Goal: Information Seeking & Learning: Learn about a topic

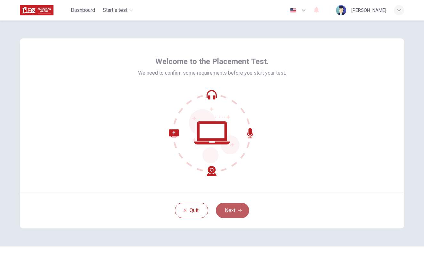
click at [241, 210] on icon "button" at bounding box center [240, 210] width 4 height 2
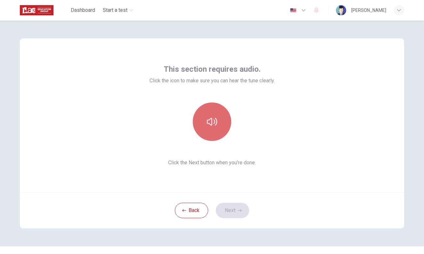
click at [209, 131] on button "button" at bounding box center [212, 122] width 38 height 38
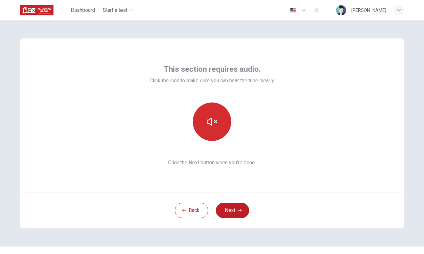
click at [209, 131] on button "button" at bounding box center [212, 122] width 38 height 38
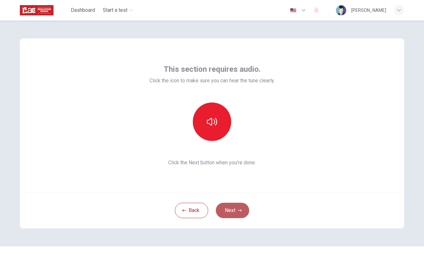
click at [233, 208] on button "Next" at bounding box center [232, 210] width 33 height 15
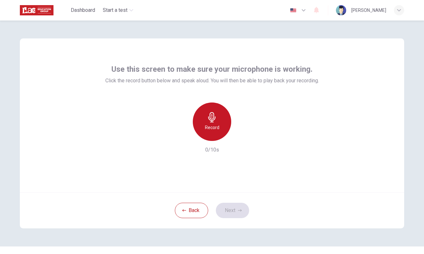
click at [218, 133] on div "Record" at bounding box center [212, 122] width 38 height 38
click at [218, 133] on div "Stop" at bounding box center [212, 122] width 38 height 38
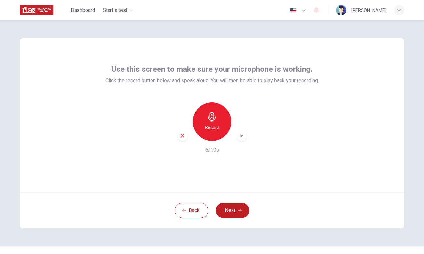
click at [216, 130] on h6 "Record" at bounding box center [212, 128] width 14 height 8
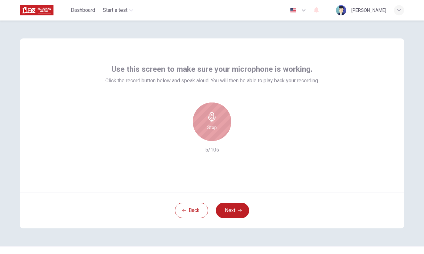
click at [216, 130] on h6 "Stop" at bounding box center [212, 128] width 10 height 8
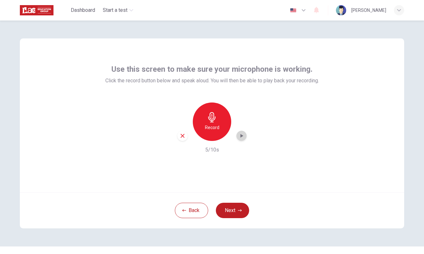
click at [247, 135] on div "button" at bounding box center [242, 136] width 10 height 10
click at [237, 213] on button "Next" at bounding box center [232, 210] width 33 height 15
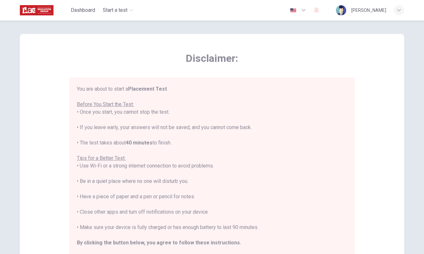
scroll to position [7, 0]
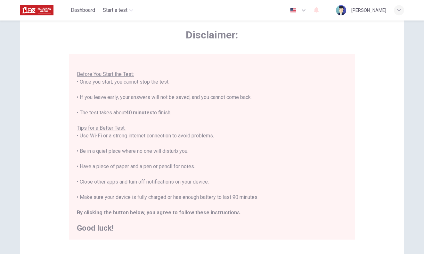
drag, startPoint x: 269, startPoint y: 144, endPoint x: 267, endPoint y: 258, distance: 113.8
click at [267, 254] on html "This site uses cookies, as explained in our Privacy Policy . If you agree to th…" at bounding box center [212, 127] width 424 height 254
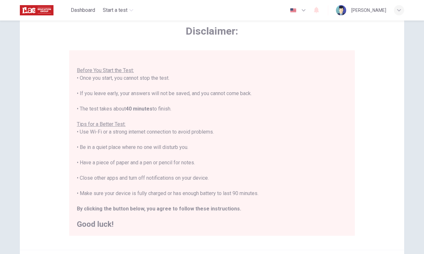
click at [361, 128] on div "Disclaimer: You are about to start a Placement Test . Before You Start the Test…" at bounding box center [212, 128] width 385 height 243
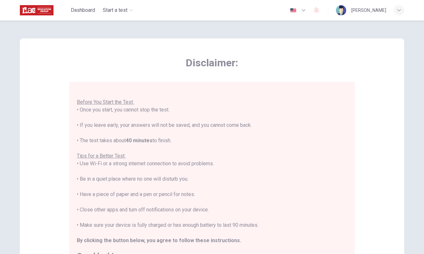
drag, startPoint x: 361, startPoint y: 128, endPoint x: 379, endPoint y: 38, distance: 91.9
click at [379, 25] on div "Disclaimer: You are about to start a Placement Test . Before You Start the Test…" at bounding box center [212, 178] width 405 height 315
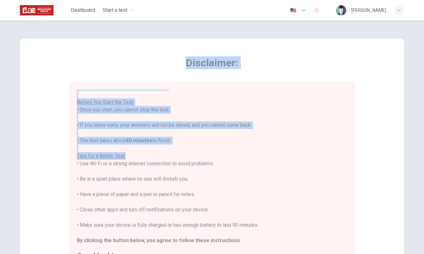
click at [359, 138] on div "Disclaimer: You are about to start a Placement Test . Before You Start the Test…" at bounding box center [212, 159] width 385 height 243
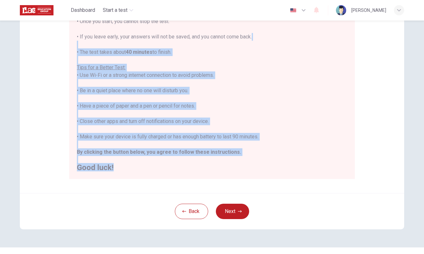
scroll to position [102, 0]
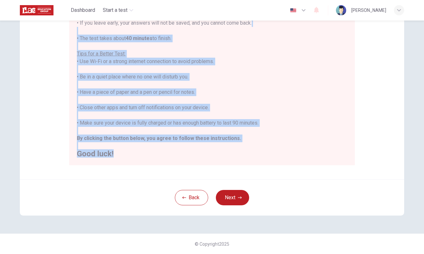
drag, startPoint x: 360, startPoint y: 138, endPoint x: 342, endPoint y: 221, distance: 85.4
click at [341, 254] on html "This site uses cookies, as explained in our Privacy Policy . If you agree to th…" at bounding box center [212, 127] width 424 height 254
click at [241, 196] on icon "button" at bounding box center [240, 198] width 4 height 4
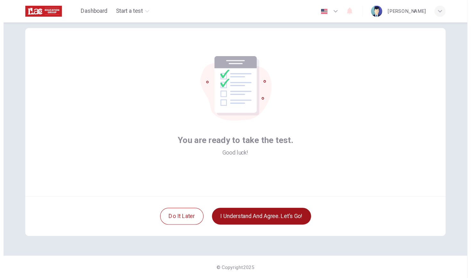
scroll to position [13, 0]
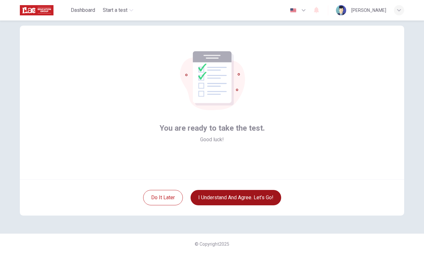
click at [241, 197] on button "I understand and agree. Let’s go!" at bounding box center [236, 197] width 91 height 15
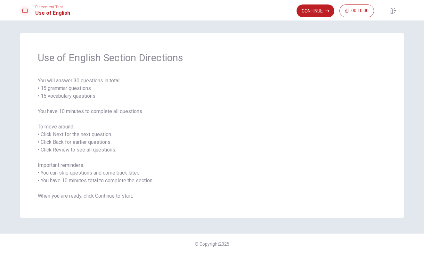
drag, startPoint x: 312, startPoint y: 194, endPoint x: 307, endPoint y: 224, distance: 30.6
click at [307, 224] on div "Use of English Section Directions You will answer 30 questions in total: • 15 g…" at bounding box center [212, 138] width 424 height 234
drag, startPoint x: 338, startPoint y: 214, endPoint x: 332, endPoint y: 245, distance: 31.8
click at [332, 245] on div "Use of English Section Directions You will answer 30 questions in total: • 15 g…" at bounding box center [212, 138] width 424 height 234
click at [338, 179] on span "You will answer 30 questions in total: • 15 grammar questions • 15 vocabulary q…" at bounding box center [212, 138] width 349 height 123
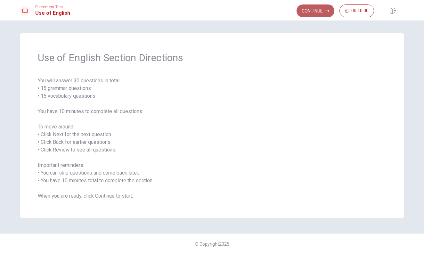
click at [313, 8] on button "Continue" at bounding box center [316, 10] width 38 height 13
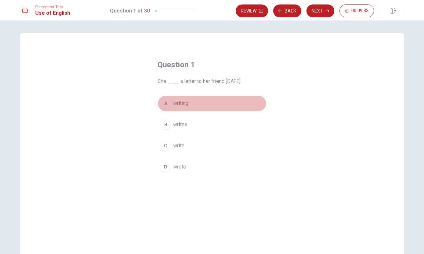
click at [166, 103] on div "A" at bounding box center [166, 103] width 10 height 10
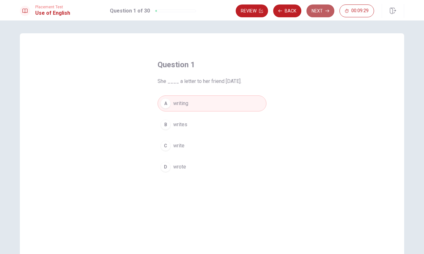
click at [310, 11] on button "Next" at bounding box center [321, 10] width 28 height 13
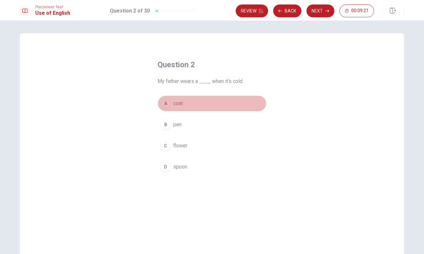
click at [167, 105] on div "A" at bounding box center [166, 103] width 10 height 10
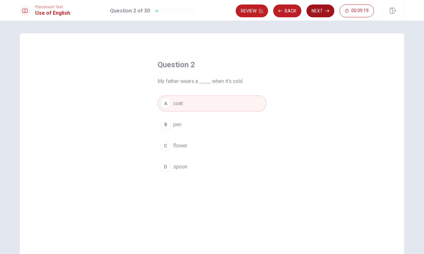
click at [314, 13] on button "Next" at bounding box center [321, 10] width 28 height 13
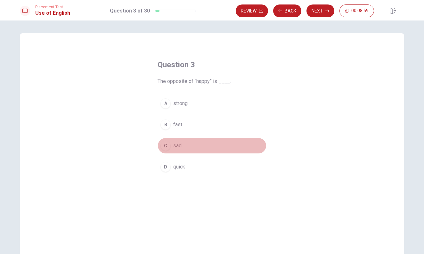
click at [165, 151] on button "C sad" at bounding box center [212, 146] width 109 height 16
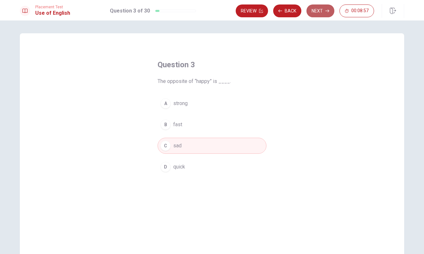
click at [316, 7] on button "Next" at bounding box center [321, 10] width 28 height 13
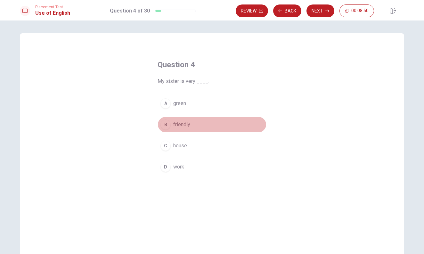
click at [164, 124] on div "B" at bounding box center [166, 125] width 10 height 10
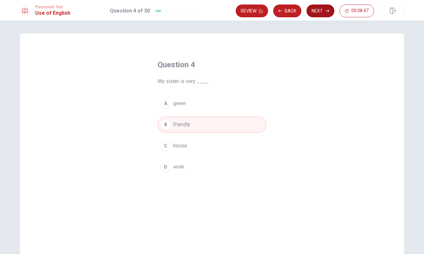
click at [327, 8] on button "Next" at bounding box center [321, 10] width 28 height 13
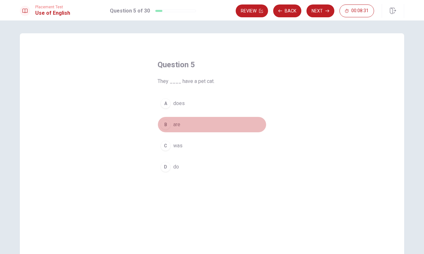
click at [166, 126] on div "B" at bounding box center [166, 125] width 10 height 10
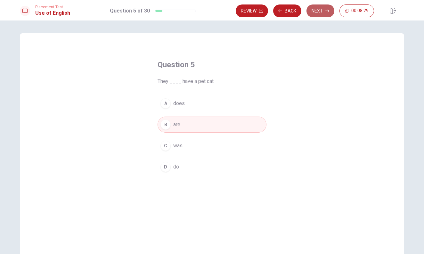
click at [317, 12] on button "Next" at bounding box center [321, 10] width 28 height 13
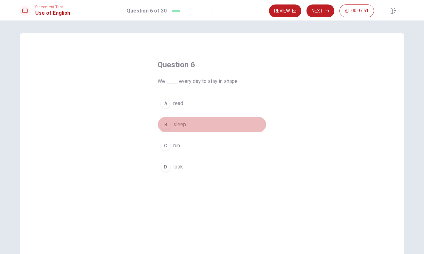
click at [166, 126] on div "B" at bounding box center [166, 125] width 10 height 10
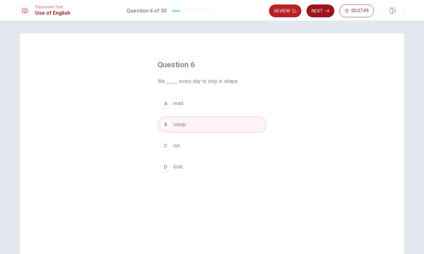
click at [328, 10] on icon "button" at bounding box center [328, 11] width 4 height 4
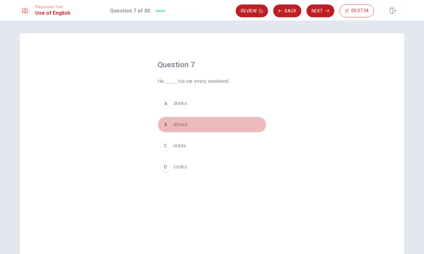
click at [166, 125] on div "B" at bounding box center [166, 125] width 10 height 10
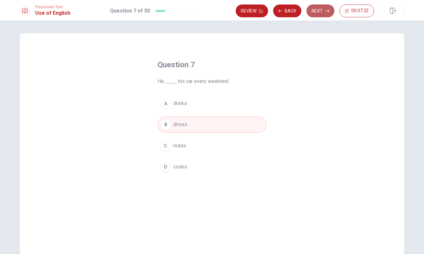
click at [318, 12] on button "Next" at bounding box center [321, 10] width 28 height 13
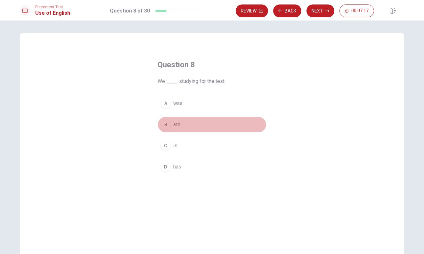
click at [168, 123] on div "B" at bounding box center [166, 125] width 10 height 10
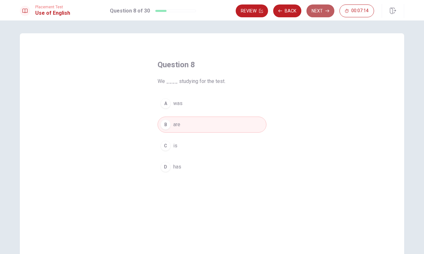
click at [322, 15] on button "Next" at bounding box center [321, 10] width 28 height 13
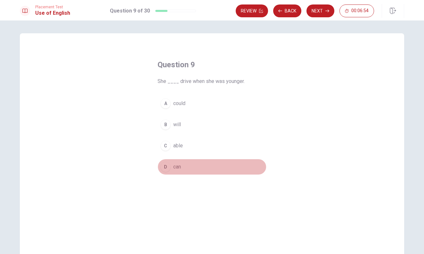
click at [166, 166] on div "D" at bounding box center [166, 167] width 10 height 10
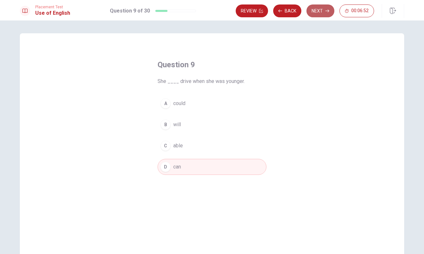
click at [318, 13] on button "Next" at bounding box center [321, 10] width 28 height 13
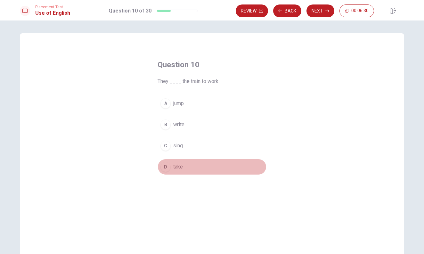
click at [167, 166] on div "D" at bounding box center [166, 167] width 10 height 10
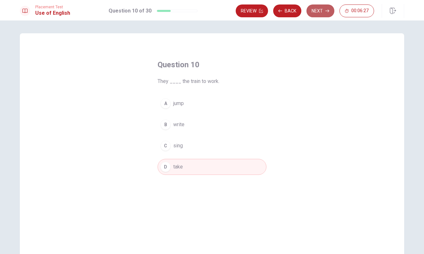
click at [322, 13] on button "Next" at bounding box center [321, 10] width 28 height 13
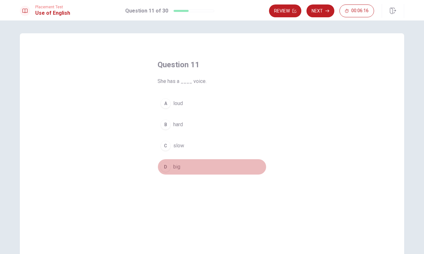
click at [167, 166] on div "D" at bounding box center [166, 167] width 10 height 10
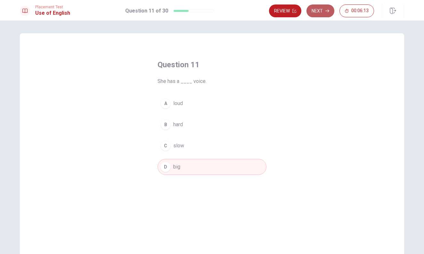
click at [323, 11] on button "Next" at bounding box center [321, 10] width 28 height 13
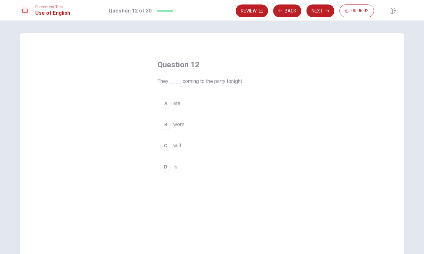
click at [170, 102] on div "A" at bounding box center [166, 103] width 10 height 10
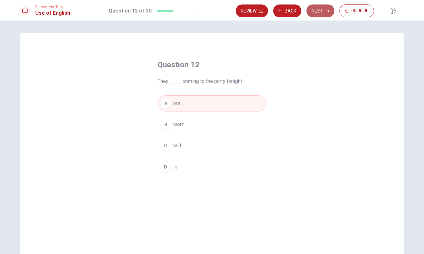
click at [313, 10] on button "Next" at bounding box center [321, 10] width 28 height 13
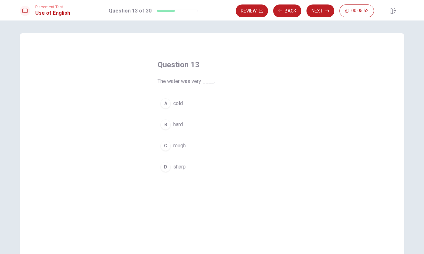
click at [169, 104] on div "A" at bounding box center [166, 103] width 10 height 10
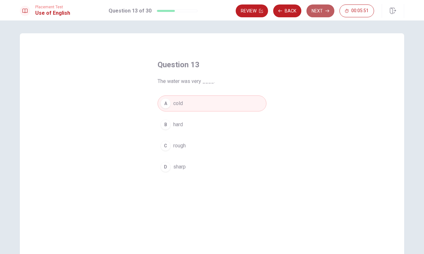
click at [320, 11] on button "Next" at bounding box center [321, 10] width 28 height 13
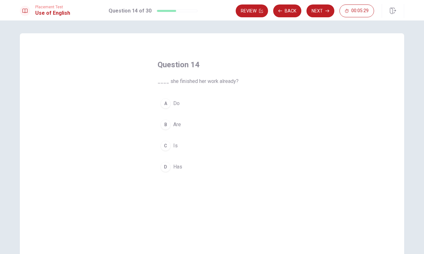
click at [168, 148] on div "C" at bounding box center [166, 146] width 10 height 10
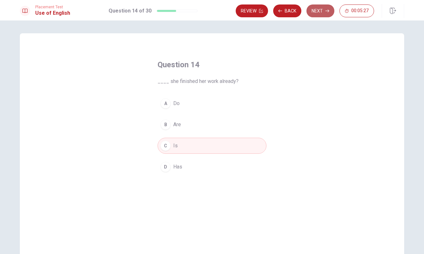
click at [322, 9] on button "Next" at bounding box center [321, 10] width 28 height 13
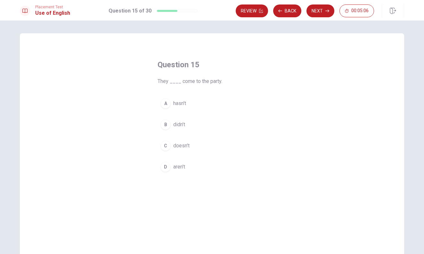
drag, startPoint x: 166, startPoint y: 167, endPoint x: 166, endPoint y: 171, distance: 3.5
click at [166, 167] on div "D" at bounding box center [166, 167] width 10 height 10
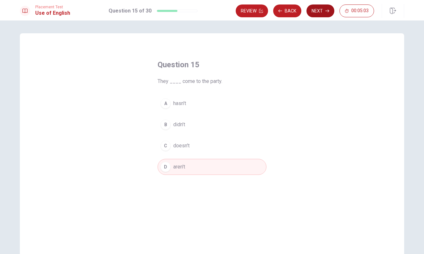
click at [312, 12] on button "Next" at bounding box center [321, 10] width 28 height 13
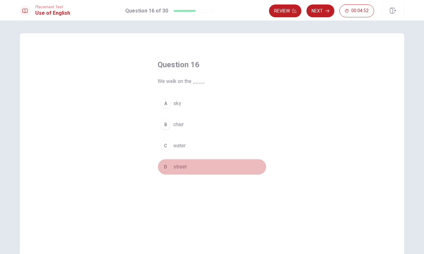
click at [170, 172] on button "D street" at bounding box center [212, 167] width 109 height 16
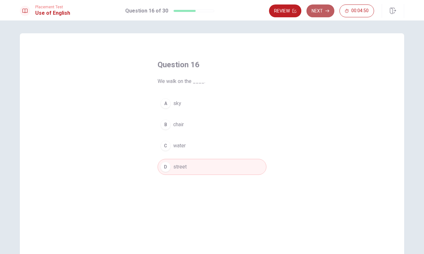
click at [317, 13] on button "Next" at bounding box center [321, 10] width 28 height 13
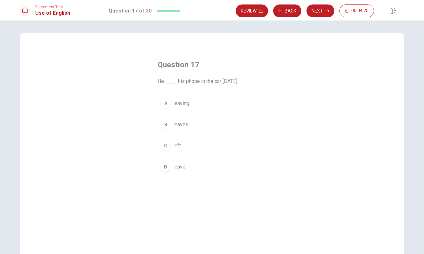
click at [166, 146] on div "C" at bounding box center [166, 146] width 10 height 10
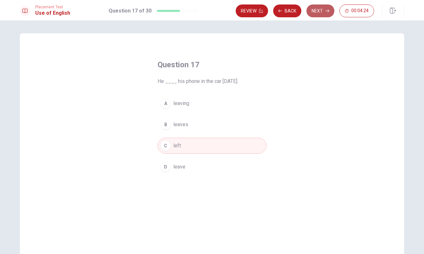
click at [314, 13] on button "Next" at bounding box center [321, 10] width 28 height 13
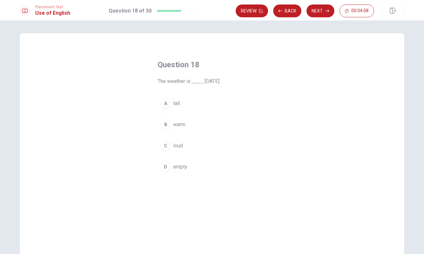
click at [166, 130] on button "B warm" at bounding box center [212, 125] width 109 height 16
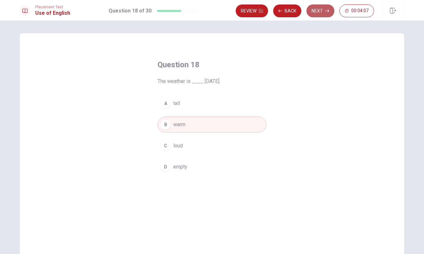
click at [323, 14] on button "Next" at bounding box center [321, 10] width 28 height 13
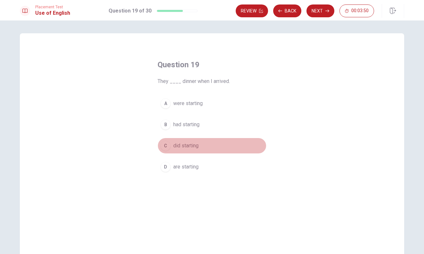
click at [165, 146] on div "C" at bounding box center [166, 146] width 10 height 10
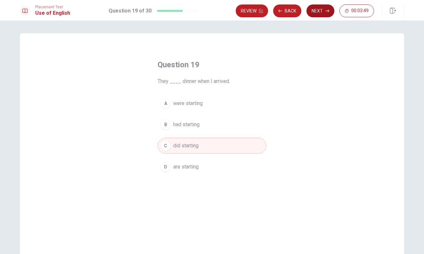
click at [318, 12] on button "Next" at bounding box center [321, 10] width 28 height 13
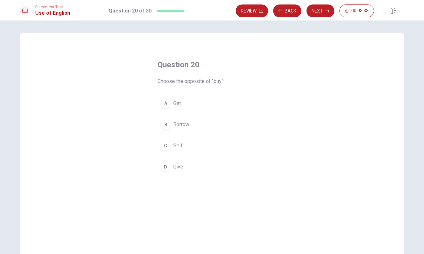
click at [167, 147] on div "C" at bounding box center [166, 146] width 10 height 10
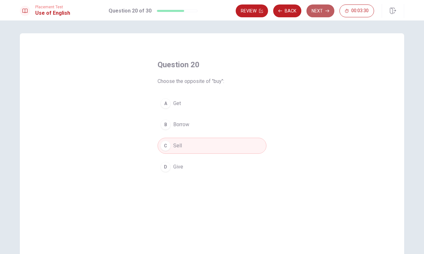
click at [319, 16] on button "Next" at bounding box center [321, 10] width 28 height 13
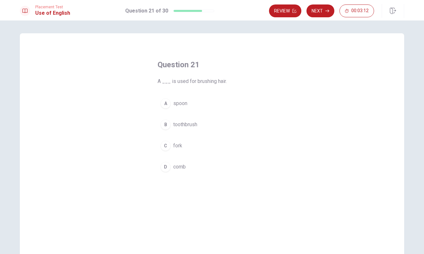
click at [165, 170] on div "D" at bounding box center [166, 167] width 10 height 10
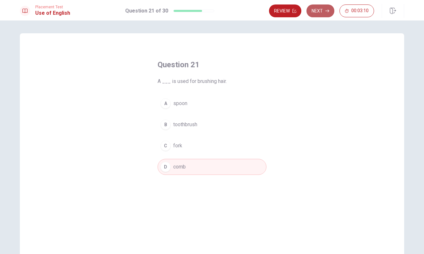
click at [323, 9] on button "Next" at bounding box center [321, 10] width 28 height 13
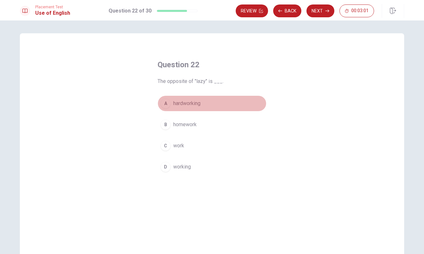
click at [169, 104] on div "A" at bounding box center [166, 103] width 10 height 10
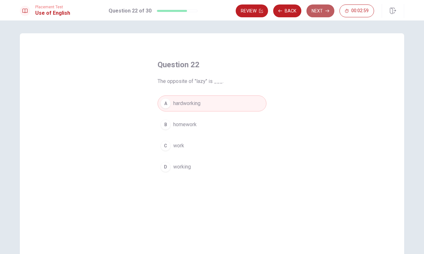
click at [314, 16] on button "Next" at bounding box center [321, 10] width 28 height 13
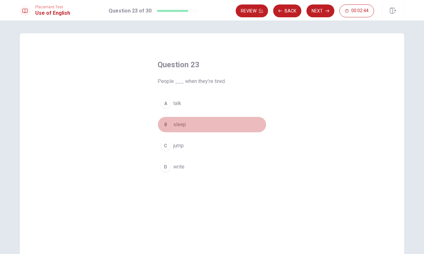
click at [163, 125] on div "B" at bounding box center [166, 125] width 10 height 10
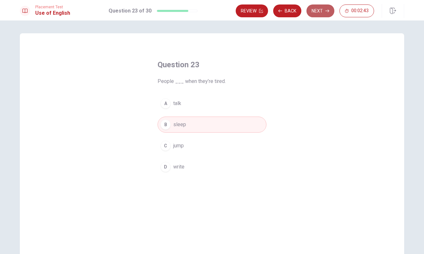
click at [313, 13] on button "Next" at bounding box center [321, 10] width 28 height 13
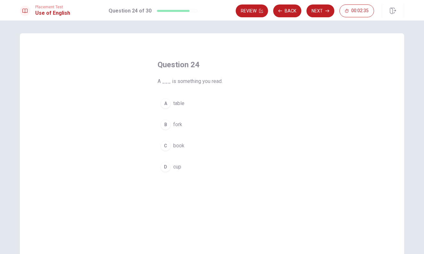
click at [169, 149] on div "C" at bounding box center [166, 146] width 10 height 10
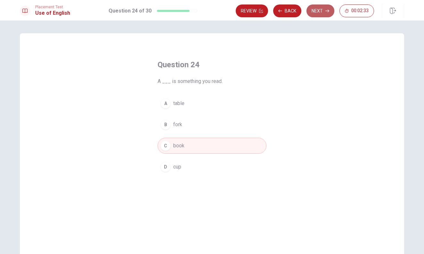
click at [323, 17] on button "Next" at bounding box center [321, 10] width 28 height 13
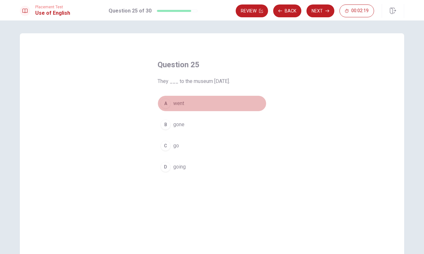
click at [168, 105] on div "A" at bounding box center [166, 103] width 10 height 10
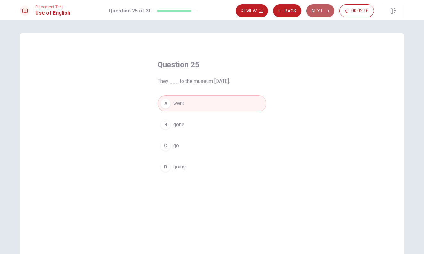
click at [326, 10] on icon "button" at bounding box center [328, 11] width 4 height 4
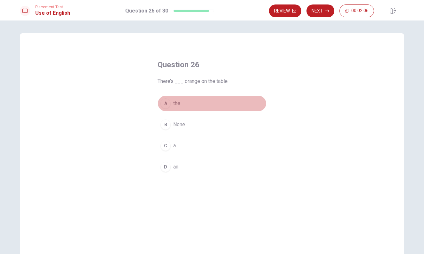
click at [166, 103] on div "A" at bounding box center [166, 103] width 10 height 10
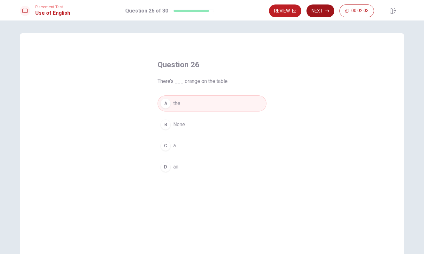
click at [316, 13] on button "Next" at bounding box center [321, 10] width 28 height 13
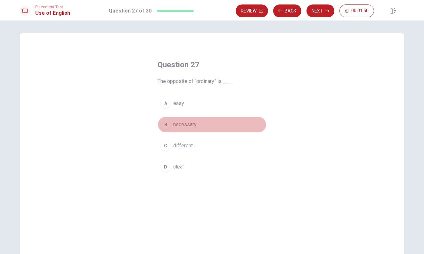
click at [160, 126] on button "B necessary" at bounding box center [212, 125] width 109 height 16
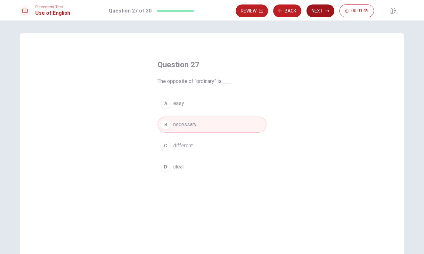
click at [316, 9] on button "Next" at bounding box center [321, 10] width 28 height 13
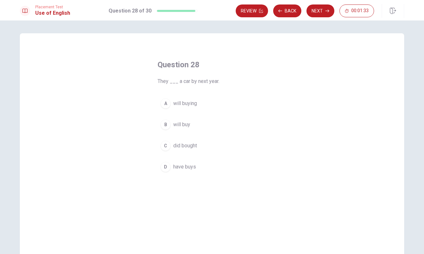
click at [190, 105] on span "will buying" at bounding box center [185, 104] width 24 height 8
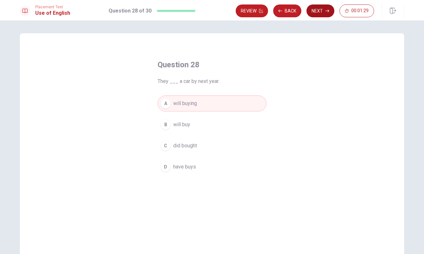
click at [323, 14] on button "Next" at bounding box center [321, 10] width 28 height 13
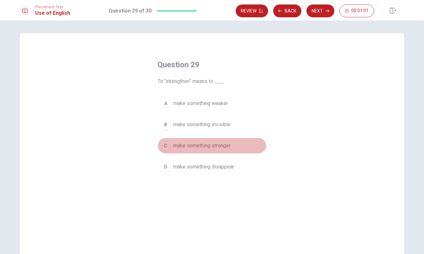
click at [163, 149] on div "C" at bounding box center [166, 146] width 10 height 10
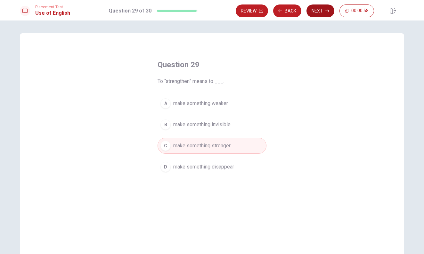
click at [317, 15] on button "Next" at bounding box center [321, 10] width 28 height 13
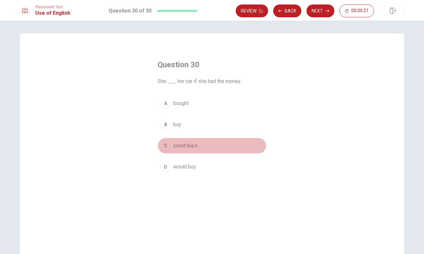
click at [166, 146] on div "C" at bounding box center [166, 146] width 10 height 10
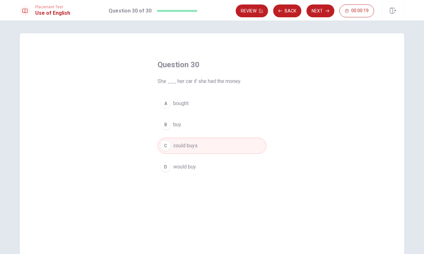
click at [167, 170] on div "D" at bounding box center [166, 167] width 10 height 10
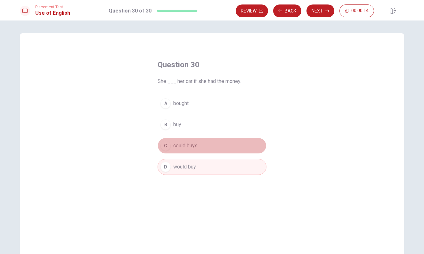
click at [167, 146] on div "C" at bounding box center [166, 146] width 10 height 10
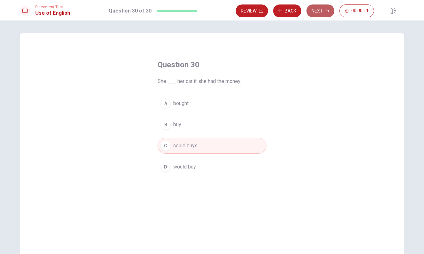
click at [312, 11] on button "Next" at bounding box center [321, 10] width 28 height 13
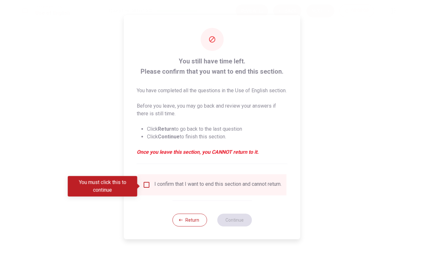
click at [146, 186] on input "You must click this to continue" at bounding box center [147, 185] width 8 height 8
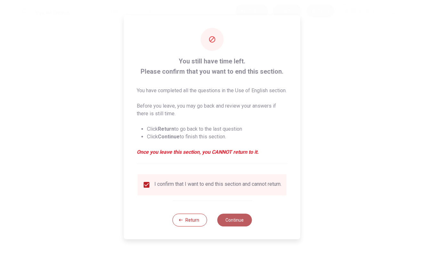
click at [236, 227] on button "Continue" at bounding box center [234, 220] width 35 height 13
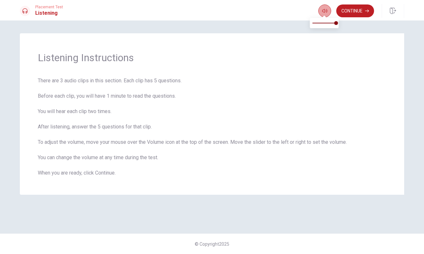
click at [323, 14] on button "button" at bounding box center [325, 10] width 13 height 13
type input "0.7"
click at [335, 24] on span at bounding box center [337, 23] width 4 height 4
click at [345, 11] on button "Continue" at bounding box center [356, 10] width 38 height 13
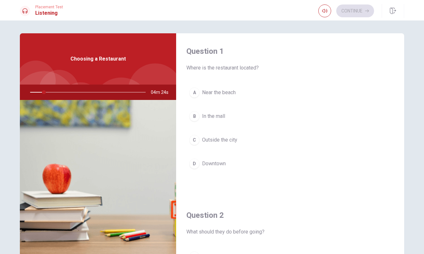
drag, startPoint x: 364, startPoint y: 72, endPoint x: 364, endPoint y: 95, distance: 22.4
click at [364, 95] on div "Question 1 Where is the restaurant located? A Near the beach B In the mall C Ou…" at bounding box center [290, 115] width 228 height 164
click at [125, 69] on div "Choosing a Restaurant" at bounding box center [98, 58] width 156 height 51
click at [211, 54] on h4 "Question 1" at bounding box center [291, 51] width 208 height 10
click at [215, 69] on span "Where is the restaurant located?" at bounding box center [291, 68] width 208 height 8
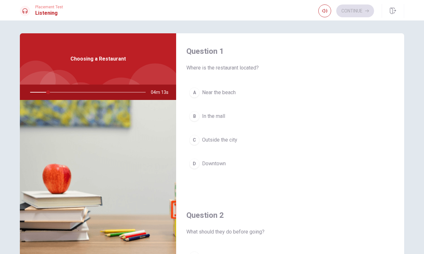
drag, startPoint x: 400, startPoint y: 139, endPoint x: 397, endPoint y: 171, distance: 32.2
click at [397, 171] on div "Question 1 Where is the restaurant located? A Near the beach B In the mall C Ou…" at bounding box center [290, 115] width 228 height 164
drag, startPoint x: 395, startPoint y: 199, endPoint x: 392, endPoint y: 236, distance: 36.7
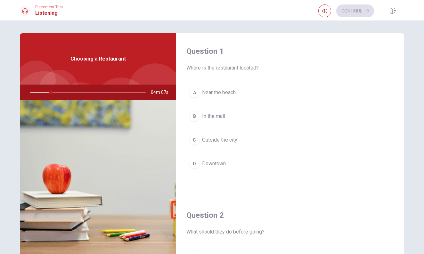
click at [53, 13] on h1 "Listening" at bounding box center [49, 13] width 28 height 8
click at [23, 11] on icon at bounding box center [24, 10] width 5 height 5
click at [104, 54] on div "Choosing a Restaurant" at bounding box center [98, 58] width 156 height 51
click at [98, 69] on div "Choosing a Restaurant" at bounding box center [98, 58] width 156 height 51
click at [54, 190] on img at bounding box center [98, 178] width 156 height 156
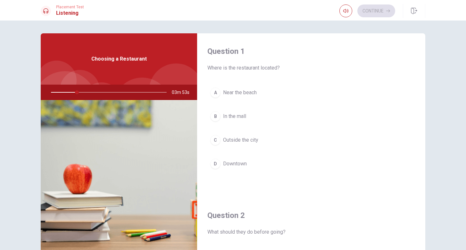
drag, startPoint x: 353, startPoint y: 124, endPoint x: 350, endPoint y: 183, distance: 59.1
click at [350, 183] on div "A Near the beach B In the mall C Outside the city D Downtown" at bounding box center [311, 135] width 208 height 100
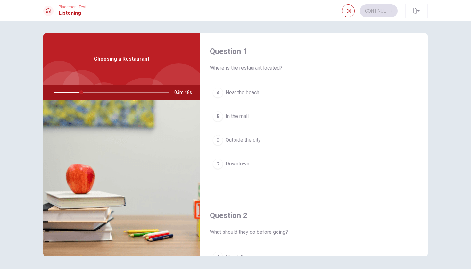
click at [76, 29] on div "Question 1 Where is the restaurant located? A Near the beach B In the mall C Ou…" at bounding box center [235, 149] width 471 height 257
click at [186, 94] on span "03m 46s" at bounding box center [185, 92] width 23 height 15
click at [248, 226] on div "Question 2 What should they do before going?" at bounding box center [314, 223] width 208 height 26
drag, startPoint x: 373, startPoint y: 186, endPoint x: 371, endPoint y: 232, distance: 46.6
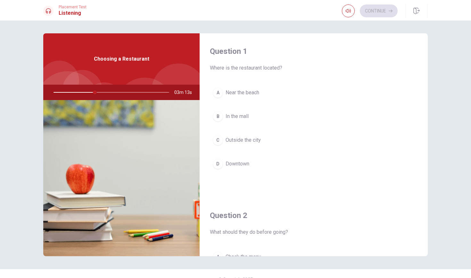
click at [218, 164] on div "D" at bounding box center [218, 164] width 10 height 10
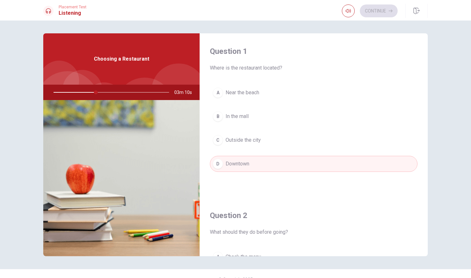
drag, startPoint x: 451, startPoint y: 198, endPoint x: 449, endPoint y: 258, distance: 60.0
click at [424, 254] on div "Question 1 Where is the restaurant located? A Near the beach B In the mall C Ou…" at bounding box center [235, 149] width 471 height 257
drag, startPoint x: 402, startPoint y: 56, endPoint x: 396, endPoint y: 217, distance: 161.1
drag, startPoint x: 395, startPoint y: 217, endPoint x: 393, endPoint y: 274, distance: 57.1
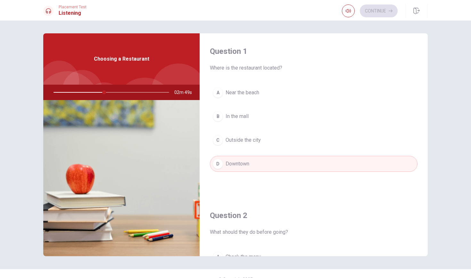
click at [393, 254] on div "Question 1 Where is the restaurant located? A Near the beach B In the mall C Ou…" at bounding box center [235, 149] width 471 height 257
drag, startPoint x: 418, startPoint y: 224, endPoint x: 415, endPoint y: 270, distance: 46.0
click at [415, 254] on div "Question 1 Where is the restaurant located? A Near the beach B In the mall C Ou…" at bounding box center [235, 149] width 471 height 257
drag, startPoint x: 400, startPoint y: 204, endPoint x: 401, endPoint y: 261, distance: 56.7
click at [401, 254] on div "Question 1 Where is the restaurant located? A Near the beach B In the mall C Ou…" at bounding box center [235, 149] width 471 height 257
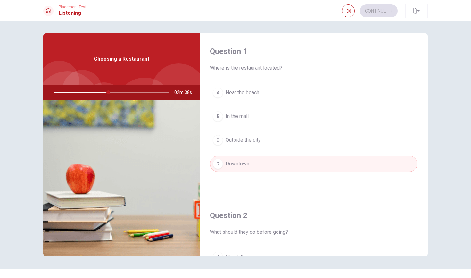
click at [418, 252] on div "Question 2 What should they do before going? A Check the menu B Make a reservat…" at bounding box center [314, 279] width 228 height 164
drag, startPoint x: 324, startPoint y: 190, endPoint x: 313, endPoint y: 209, distance: 22.4
click at [322, 196] on div "Question 1 Where is the restaurant located? A Near the beach B In the mall C Ou…" at bounding box center [314, 115] width 228 height 164
click at [289, 233] on span "What should they do before going?" at bounding box center [314, 232] width 208 height 8
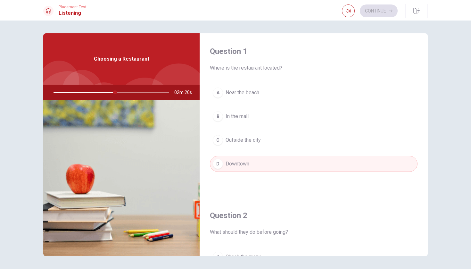
click at [289, 233] on span "What should they do before going?" at bounding box center [314, 232] width 208 height 8
drag, startPoint x: 430, startPoint y: 113, endPoint x: 433, endPoint y: 181, distance: 68.0
click at [424, 181] on div "Question 1 Where is the restaurant located? A Near the beach B In the mall C Ou…" at bounding box center [235, 144] width 405 height 223
click at [420, 205] on div "Question 2 What should they do before going? A Check the menu B Make a reservat…" at bounding box center [314, 279] width 228 height 164
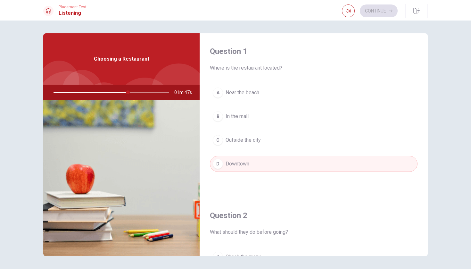
drag, startPoint x: 372, startPoint y: 218, endPoint x: 340, endPoint y: 226, distance: 32.4
click at [354, 224] on div "Question 2 What should they do before going?" at bounding box center [314, 223] width 208 height 26
drag, startPoint x: 285, startPoint y: 229, endPoint x: 285, endPoint y: 258, distance: 29.2
click at [285, 254] on div "Question 1 Where is the restaurant located? A Near the beach B In the mall C Ou…" at bounding box center [235, 149] width 471 height 257
click at [307, 164] on button "D Downtown" at bounding box center [314, 164] width 208 height 16
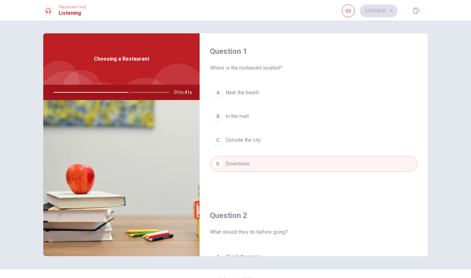
click at [295, 163] on button "D Downtown" at bounding box center [314, 164] width 208 height 16
drag, startPoint x: 203, startPoint y: 188, endPoint x: 198, endPoint y: 229, distance: 41.0
click at [198, 229] on div "Question 1 Where is the restaurant located? A Near the beach B In the mall C Ou…" at bounding box center [235, 144] width 385 height 223
drag, startPoint x: 193, startPoint y: 231, endPoint x: 192, endPoint y: 240, distance: 9.6
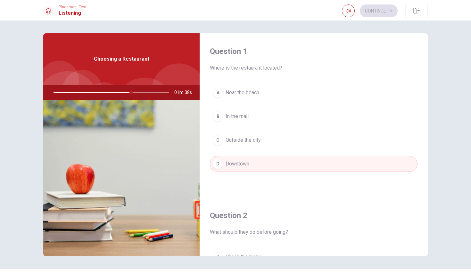
click at [192, 240] on img at bounding box center [121, 178] width 156 height 156
drag, startPoint x: 192, startPoint y: 240, endPoint x: 180, endPoint y: 260, distance: 22.4
click at [180, 254] on div "Question 1 Where is the restaurant located? A Near the beach B In the mall C Ou…" at bounding box center [235, 149] width 471 height 257
drag, startPoint x: 190, startPoint y: 235, endPoint x: 194, endPoint y: 266, distance: 31.9
click at [194, 254] on div "Question 1 Where is the restaurant located? A Near the beach B In the mall C Ou…" at bounding box center [235, 149] width 471 height 257
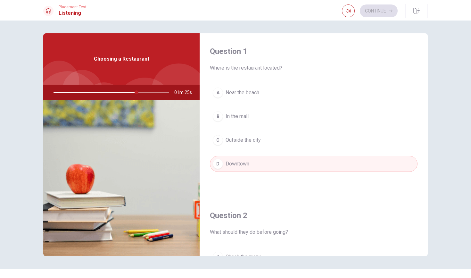
drag, startPoint x: 213, startPoint y: 239, endPoint x: 263, endPoint y: 203, distance: 61.4
click at [263, 203] on div "Question 2 What should they do before going? A Check the menu B Make a reservat…" at bounding box center [314, 279] width 228 height 164
drag, startPoint x: 267, startPoint y: 204, endPoint x: 285, endPoint y: 278, distance: 75.4
click at [285, 254] on div "Question 1 Where is the restaurant located? A Near the beach B In the mall C Ou…" at bounding box center [235, 149] width 471 height 257
drag, startPoint x: 399, startPoint y: 221, endPoint x: 398, endPoint y: 217, distance: 3.7
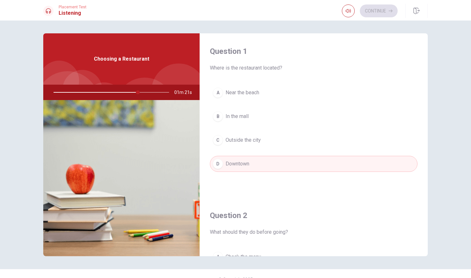
click at [398, 229] on div "Question 2 What should they do before going?" at bounding box center [314, 223] width 208 height 26
click at [389, 222] on div "Question 2 What should they do before going?" at bounding box center [314, 223] width 208 height 26
click at [386, 231] on span "What should they do before going?" at bounding box center [314, 232] width 208 height 8
drag, startPoint x: 386, startPoint y: 231, endPoint x: 389, endPoint y: 242, distance: 11.7
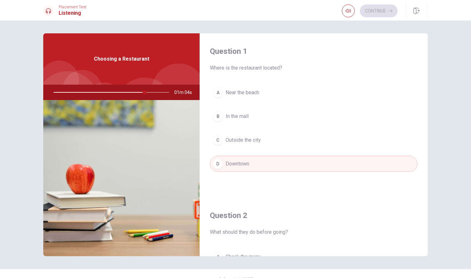
click at [389, 242] on div "Question 2 What should they do before going? A Check the menu B Make a reservat…" at bounding box center [314, 279] width 228 height 164
click at [180, 75] on div at bounding box center [179, 90] width 54 height 54
click at [204, 238] on div "Question 2 What should they do before going? A Check the menu B Make a reservat…" at bounding box center [314, 279] width 228 height 164
drag, startPoint x: 204, startPoint y: 238, endPoint x: 203, endPoint y: 249, distance: 11.2
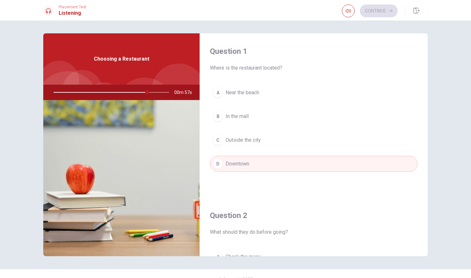
click at [203, 249] on div "Question 2 What should they do before going? A Check the menu B Make a reservat…" at bounding box center [314, 279] width 228 height 164
drag, startPoint x: 197, startPoint y: 252, endPoint x: 192, endPoint y: 249, distance: 5.6
click at [193, 251] on img at bounding box center [121, 178] width 156 height 156
click at [192, 247] on img at bounding box center [121, 178] width 156 height 156
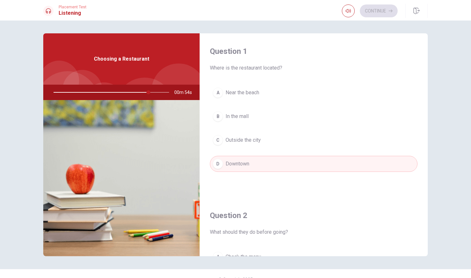
drag, startPoint x: 378, startPoint y: 207, endPoint x: 387, endPoint y: 240, distance: 34.9
click at [387, 240] on div "Question 2 What should they do before going? A Check the menu B Make a reservat…" at bounding box center [314, 279] width 228 height 164
click at [408, 236] on span "What should they do before going?" at bounding box center [314, 232] width 208 height 8
click at [405, 245] on div "Question 2 What should they do before going? A Check the menu B Make a reservat…" at bounding box center [314, 279] width 228 height 164
click at [405, 247] on div "Question 2 What should they do before going? A Check the menu B Make a reservat…" at bounding box center [314, 279] width 228 height 164
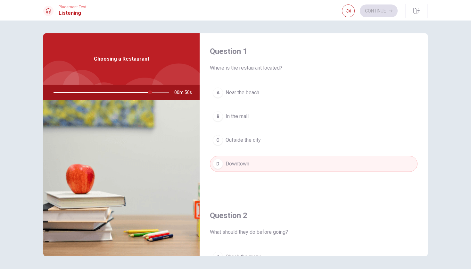
click at [405, 247] on div "Question 2 What should they do before going? A Check the menu B Make a reservat…" at bounding box center [314, 279] width 228 height 164
click at [396, 102] on div "A Near the beach B In the mall C Outside the city D Downtown" at bounding box center [314, 135] width 208 height 100
drag, startPoint x: 399, startPoint y: 54, endPoint x: 399, endPoint y: 38, distance: 16.7
click at [399, 48] on h4 "Question 1" at bounding box center [314, 51] width 208 height 10
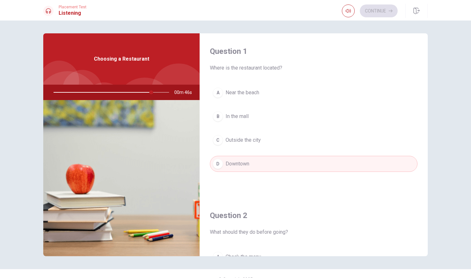
click at [249, 234] on span "What should they do before going?" at bounding box center [314, 232] width 208 height 8
click at [224, 215] on h4 "Question 2" at bounding box center [314, 215] width 208 height 10
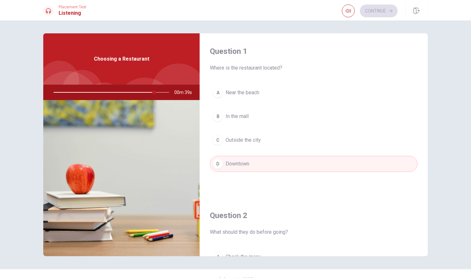
click at [148, 55] on div "Choosing a Restaurant" at bounding box center [121, 58] width 156 height 51
click at [134, 59] on span "Choosing a Restaurant" at bounding box center [121, 59] width 55 height 8
click at [203, 249] on div "Question 2 What should they do before going? A Check the menu B Make a reservat…" at bounding box center [314, 279] width 228 height 164
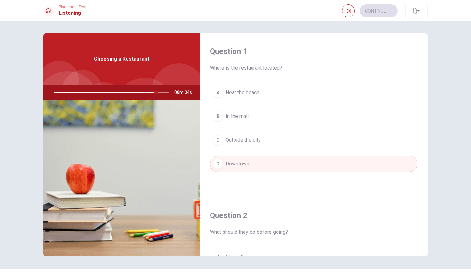
click at [221, 254] on div "A" at bounding box center [218, 257] width 10 height 10
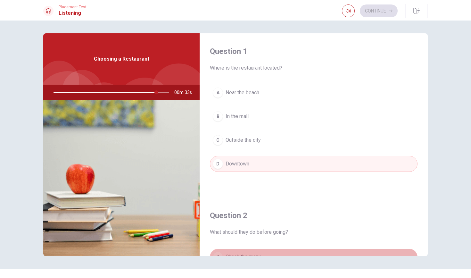
click at [221, 254] on div "A" at bounding box center [218, 257] width 10 height 10
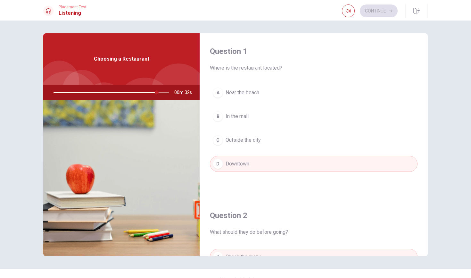
click at [214, 243] on div "Question 2 What should they do before going? A Check the menu B Make a reservat…" at bounding box center [314, 279] width 228 height 164
drag, startPoint x: 205, startPoint y: 250, endPoint x: 202, endPoint y: 253, distance: 4.5
click at [202, 253] on div "Question 2 What should they do before going? A Check the menu B Make a reservat…" at bounding box center [314, 279] width 228 height 164
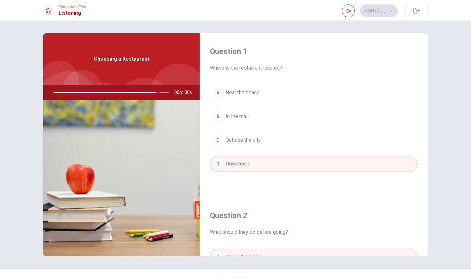
click at [213, 253] on button "A Check the menu" at bounding box center [314, 257] width 208 height 16
drag, startPoint x: 206, startPoint y: 226, endPoint x: 202, endPoint y: 226, distance: 4.5
click at [202, 226] on div "Question 2 What should they do before going? A Check the menu B Make a reservat…" at bounding box center [314, 279] width 228 height 164
click at [201, 226] on div "Question 2 What should they do before going? A Check the menu B Make a reservat…" at bounding box center [314, 279] width 228 height 164
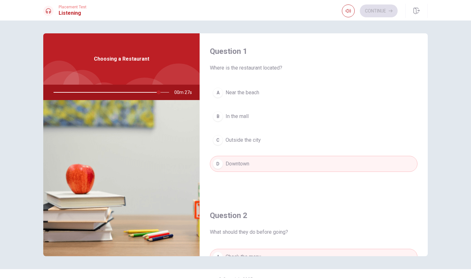
click at [200, 243] on div "Question 2 What should they do before going? A Check the menu B Make a reservat…" at bounding box center [314, 279] width 228 height 164
click at [144, 245] on img at bounding box center [121, 178] width 156 height 156
click at [229, 42] on div "Question 1 Where is the restaurant located? A Near the beach B In the mall C Ou…" at bounding box center [314, 115] width 228 height 164
type input "93"
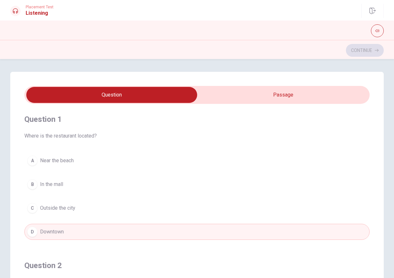
drag, startPoint x: 21, startPoint y: 189, endPoint x: 22, endPoint y: 278, distance: 88.2
click at [22, 254] on div "Question 1 Where is the restaurant located? A Near the beach B In the mall C Ou…" at bounding box center [196, 201] width 373 height 258
click at [15, 254] on div "Question 1 Where is the restaurant located? A Near the beach B In the mall C Ou…" at bounding box center [196, 201] width 373 height 258
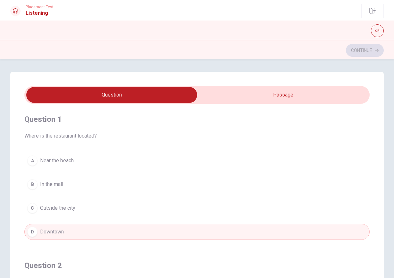
click at [80, 92] on input "checkbox" at bounding box center [112, 95] width 518 height 16
checkbox input "true"
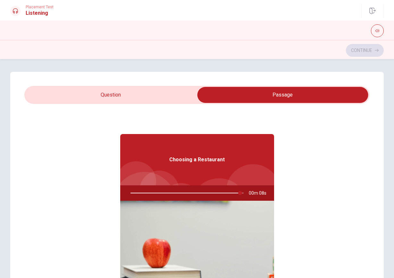
type input "97"
click at [80, 92] on input "checkbox" at bounding box center [283, 95] width 518 height 16
checkbox input "false"
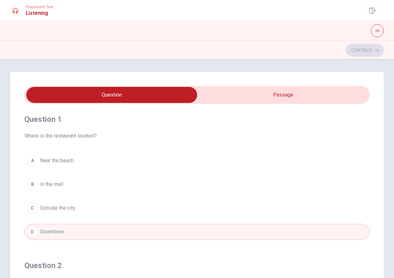
drag, startPoint x: 373, startPoint y: 156, endPoint x: 394, endPoint y: 237, distance: 83.4
click at [394, 237] on div "Question 1 Where is the restaurant located? A Near the beach B In the mall C Ou…" at bounding box center [197, 201] width 394 height 258
click at [375, 252] on div "Question 1 Where is the restaurant located? A Near the beach B In the mall C Ou…" at bounding box center [196, 201] width 373 height 258
click at [375, 254] on div "Question 1 Where is the restaurant located? A Near the beach B In the mall C Ou…" at bounding box center [196, 201] width 373 height 258
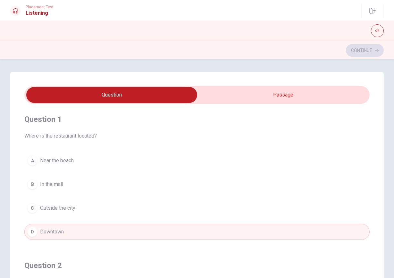
click at [375, 254] on div "Question 1 Where is the restaurant located? A Near the beach B In the mall C Ou…" at bounding box center [196, 201] width 373 height 258
drag, startPoint x: 375, startPoint y: 268, endPoint x: 378, endPoint y: 259, distance: 9.1
click at [378, 254] on div "Question 1 Where is the restaurant located? A Near the beach B In the mall C Ou…" at bounding box center [196, 201] width 373 height 258
click at [378, 254] on div "Placement Test Listening Continue Continue Question 1 Where is the restaurant l…" at bounding box center [197, 139] width 394 height 278
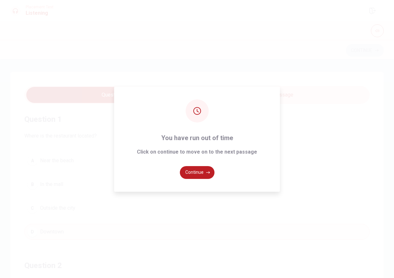
click at [378, 254] on div "You have run out of time Click on continue to move on to the next passage Conti…" at bounding box center [197, 139] width 394 height 278
click at [192, 174] on button "Continue" at bounding box center [197, 172] width 35 height 13
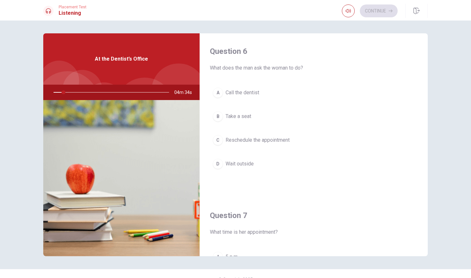
drag, startPoint x: 409, startPoint y: 215, endPoint x: 405, endPoint y: 240, distance: 24.8
click at [405, 240] on div "Question 7 What time is her appointment? A 5 p.m. B 4 p.m. C 2 p.m. D 3 p.m." at bounding box center [314, 279] width 228 height 164
click at [410, 226] on div "Question 7 What time is her appointment?" at bounding box center [314, 223] width 208 height 26
drag, startPoint x: 214, startPoint y: 51, endPoint x: 236, endPoint y: 186, distance: 136.4
click at [237, 186] on div "Question 6 What does the man ask the woman to do? A Call the dentist B Take a s…" at bounding box center [314, 115] width 228 height 164
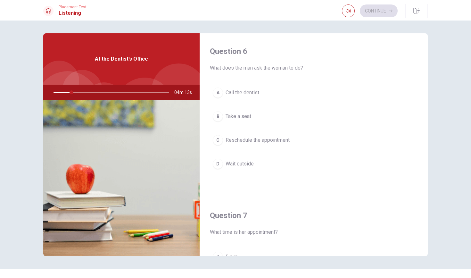
drag, startPoint x: 211, startPoint y: 66, endPoint x: 208, endPoint y: 201, distance: 135.6
drag, startPoint x: 222, startPoint y: 67, endPoint x: 353, endPoint y: 113, distance: 138.7
click at [353, 113] on div "Question 6 What does the man ask the woman to do? A Call the dentist B Take a s…" at bounding box center [314, 115] width 228 height 164
drag, startPoint x: 376, startPoint y: 108, endPoint x: 382, endPoint y: 121, distance: 14.6
click at [382, 121] on div "A Call the dentist B Take a seat C Reschedule the appointment D Wait outside" at bounding box center [314, 135] width 208 height 100
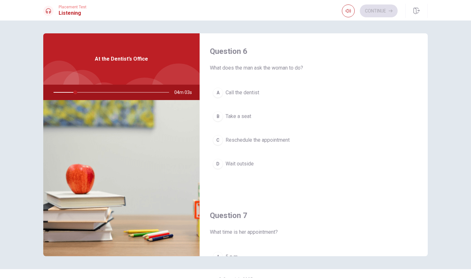
drag, startPoint x: 382, startPoint y: 121, endPoint x: 387, endPoint y: 85, distance: 36.9
click at [387, 85] on div "A Call the dentist B Take a seat C Reschedule the appointment D Wait outside" at bounding box center [314, 135] width 208 height 100
drag, startPoint x: 416, startPoint y: 56, endPoint x: 417, endPoint y: 45, distance: 11.3
click at [417, 45] on div "Question 6 What does the man ask the woman to do? A Call the dentist B Take a s…" at bounding box center [314, 115] width 228 height 164
click at [143, 56] on span "At the Dentist’s Office" at bounding box center [121, 59] width 53 height 8
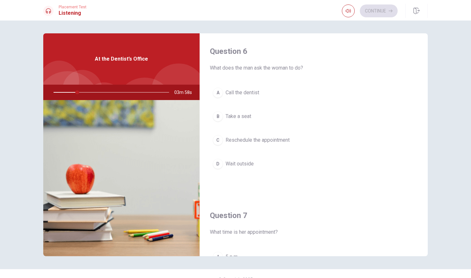
click at [143, 56] on span "At the Dentist’s Office" at bounding box center [121, 59] width 53 height 8
click at [83, 174] on img at bounding box center [121, 178] width 156 height 156
click at [348, 13] on icon "button" at bounding box center [348, 10] width 5 height 5
click at [279, 100] on button "A Call the dentist" at bounding box center [314, 93] width 208 height 16
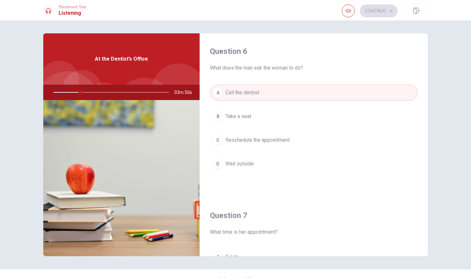
click at [284, 80] on div "Question 6 What does the man ask the woman to do? A Call the dentist B Take a s…" at bounding box center [314, 115] width 228 height 164
click at [281, 71] on span "What does the man ask the woman to do?" at bounding box center [314, 68] width 208 height 8
drag, startPoint x: 281, startPoint y: 71, endPoint x: 260, endPoint y: 66, distance: 21.9
click at [260, 66] on span "What does the man ask the woman to do?" at bounding box center [314, 68] width 208 height 8
drag, startPoint x: 260, startPoint y: 66, endPoint x: 201, endPoint y: 133, distance: 89.2
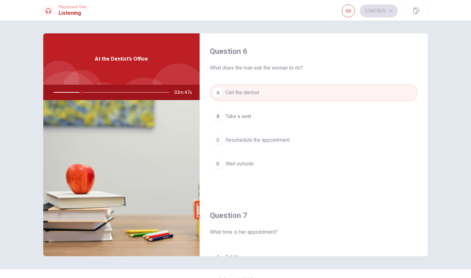
click at [201, 133] on div "Question 6 What does the man ask the woman to do? A Call the dentist B Take a s…" at bounding box center [314, 115] width 228 height 164
click at [112, 56] on span "At the Dentist’s Office" at bounding box center [121, 59] width 53 height 8
click at [126, 70] on div "At the Dentist’s Office" at bounding box center [121, 58] width 156 height 51
drag, startPoint x: 245, startPoint y: 215, endPoint x: 254, endPoint y: 228, distance: 15.6
click at [242, 254] on div "Question 6 What does the man ask the woman to do? A Call the dentist B Take a s…" at bounding box center [235, 149] width 471 height 257
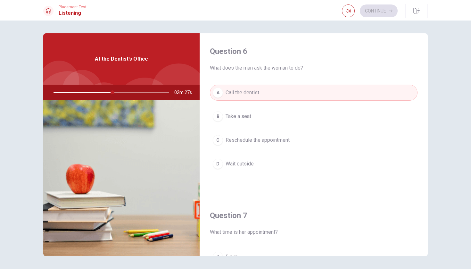
drag, startPoint x: 376, startPoint y: 169, endPoint x: 369, endPoint y: 242, distance: 73.8
click at [304, 226] on div "Question 7 What time is her appointment?" at bounding box center [314, 223] width 208 height 26
drag, startPoint x: 254, startPoint y: 235, endPoint x: 264, endPoint y: 213, distance: 24.3
click at [264, 213] on div "Question 7 What time is her appointment?" at bounding box center [314, 223] width 208 height 26
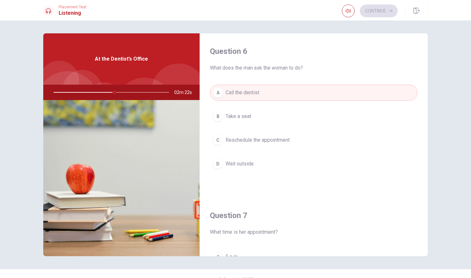
drag, startPoint x: 417, startPoint y: 181, endPoint x: 415, endPoint y: 202, distance: 20.9
drag, startPoint x: 417, startPoint y: 44, endPoint x: 421, endPoint y: 153, distance: 108.8
click at [421, 153] on div "Question 6 What does the man ask the woman to do? A Call the dentist B Take a s…" at bounding box center [314, 115] width 228 height 164
drag, startPoint x: 399, startPoint y: 186, endPoint x: 420, endPoint y: 88, distance: 100.4
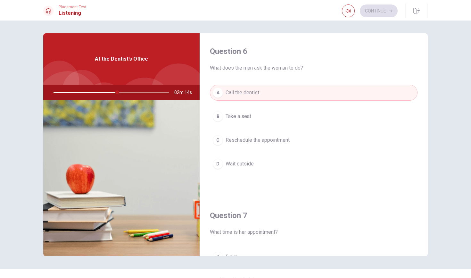
click at [420, 88] on div "Question 6 What does the man ask the woman to do? A Call the dentist B Take a s…" at bounding box center [314, 115] width 228 height 164
drag, startPoint x: 164, startPoint y: 163, endPoint x: 172, endPoint y: 85, distance: 78.3
click at [172, 85] on div "At the Dentist’s Office 02m 12s" at bounding box center [121, 144] width 156 height 223
click at [168, 55] on div "At the Dentist’s Office" at bounding box center [121, 58] width 156 height 51
click at [160, 57] on div "At the Dentist’s Office" at bounding box center [121, 58] width 156 height 51
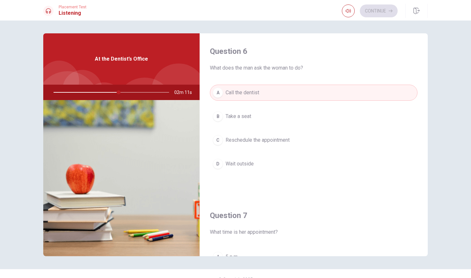
click at [160, 57] on div "At the Dentist’s Office" at bounding box center [121, 58] width 156 height 51
click at [101, 66] on div "At the Dentist’s Office" at bounding box center [121, 58] width 156 height 51
click at [125, 93] on div at bounding box center [110, 92] width 129 height 15
click at [121, 93] on div at bounding box center [110, 92] width 129 height 15
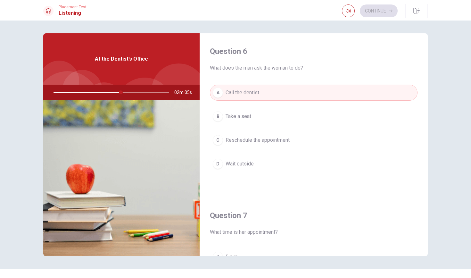
drag, startPoint x: 205, startPoint y: 214, endPoint x: 199, endPoint y: 278, distance: 64.1
click at [199, 254] on div "Question 6 What does the man ask the woman to do? A Call the dentist B Take a s…" at bounding box center [235, 149] width 471 height 257
drag, startPoint x: 374, startPoint y: 228, endPoint x: 408, endPoint y: 224, distance: 33.9
click at [408, 224] on div "Question 7 What time is her appointment?" at bounding box center [314, 223] width 208 height 26
drag, startPoint x: 245, startPoint y: 49, endPoint x: 308, endPoint y: 262, distance: 222.0
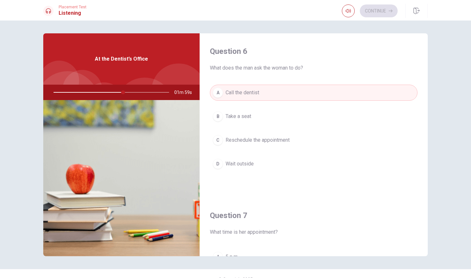
click at [308, 254] on div "Question 6 What does the man ask the woman to do? A Call the dentist B Take a s…" at bounding box center [235, 149] width 471 height 257
click at [405, 168] on button "D Wait outside" at bounding box center [314, 164] width 208 height 16
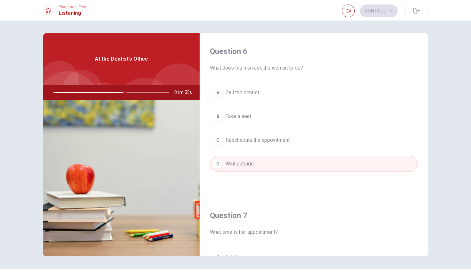
click at [327, 132] on div "A Call the dentist B Take a seat C Reschedule the appointment D Wait outside" at bounding box center [314, 135] width 208 height 100
click at [283, 142] on span "Reschedule the appointment" at bounding box center [258, 140] width 64 height 8
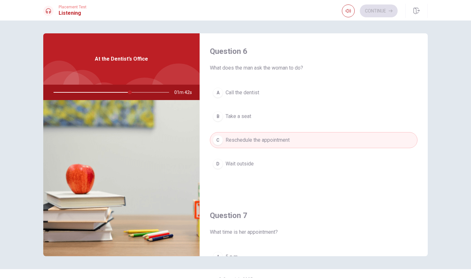
click at [405, 212] on h4 "Question 7" at bounding box center [314, 215] width 208 height 10
drag, startPoint x: 405, startPoint y: 212, endPoint x: 402, endPoint y: 239, distance: 27.4
click at [402, 239] on div "Question 7 What time is her appointment? A 5 p.m. B 4 p.m. C 2 p.m. D 3 p.m." at bounding box center [314, 279] width 228 height 164
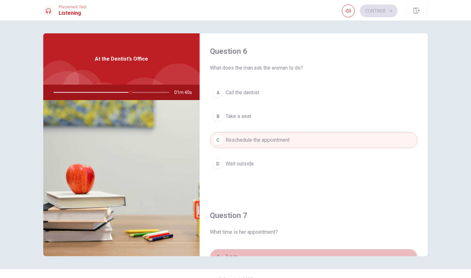
click at [366, 253] on button "A 5 p.m." at bounding box center [314, 257] width 208 height 16
drag, startPoint x: 366, startPoint y: 253, endPoint x: 366, endPoint y: 244, distance: 8.7
click at [366, 245] on div "Question 7 What time is her appointment? A 5 p.m. B 4 p.m. C 2 p.m. D 3 p.m." at bounding box center [314, 279] width 228 height 164
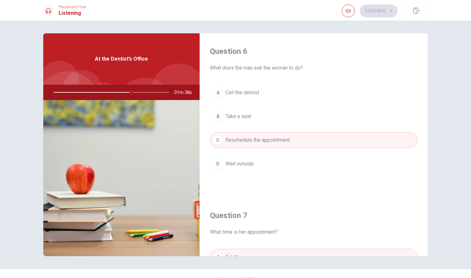
drag, startPoint x: 367, startPoint y: 226, endPoint x: 367, endPoint y: 218, distance: 8.0
click at [367, 218] on div "Question 7 What time is her appointment?" at bounding box center [314, 223] width 208 height 26
click at [371, 218] on h4 "Question 7" at bounding box center [314, 215] width 208 height 10
click at [230, 238] on div "Question 7 What time is her appointment? A 5 p.m. B 4 p.m. C 2 p.m. D 3 p.m." at bounding box center [314, 279] width 228 height 164
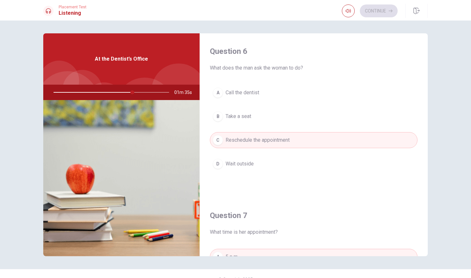
click at [230, 238] on div "Question 7 What time is her appointment? A 5 p.m. B 4 p.m. C 2 p.m. D 3 p.m." at bounding box center [314, 279] width 228 height 164
click at [230, 239] on div "Question 7 What time is her appointment? A 5 p.m. B 4 p.m. C 2 p.m. D 3 p.m." at bounding box center [314, 279] width 228 height 164
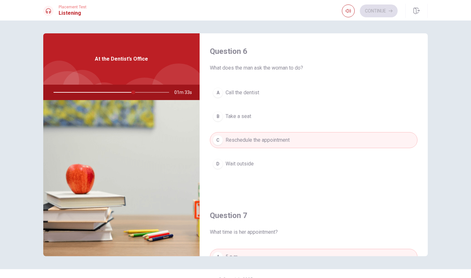
drag, startPoint x: 230, startPoint y: 239, endPoint x: 228, endPoint y: 250, distance: 11.7
click at [228, 250] on div "Question 7 What time is her appointment? A 5 p.m. B 4 p.m. C 2 p.m. D 3 p.m." at bounding box center [314, 279] width 228 height 164
click at [424, 197] on div "Question 6 What does the man ask the woman to do? A Call the dentist B Take a s…" at bounding box center [314, 115] width 228 height 164
click at [424, 182] on div "Question 6 What does the man ask the woman to do? A Call the dentist B Take a s…" at bounding box center [314, 115] width 228 height 164
click at [424, 176] on div "Question 6 What does the man ask the woman to do? A Call the dentist B Take a s…" at bounding box center [314, 115] width 228 height 164
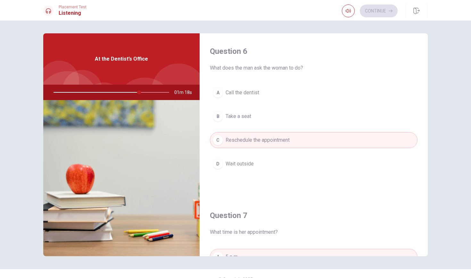
drag, startPoint x: 430, startPoint y: 179, endPoint x: 435, endPoint y: 161, distance: 18.7
click at [424, 161] on div "Question 6 What does the man ask the woman to do? A Call the dentist B Take a s…" at bounding box center [235, 144] width 405 height 223
click at [384, 249] on button "A 5 p.m." at bounding box center [314, 257] width 208 height 16
drag, startPoint x: 405, startPoint y: 247, endPoint x: 402, endPoint y: 158, distance: 88.8
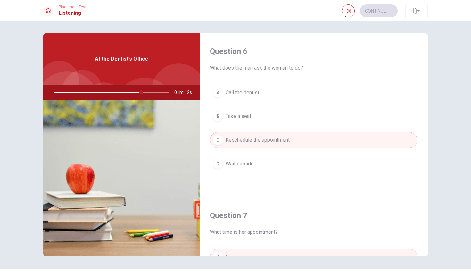
drag, startPoint x: 419, startPoint y: 181, endPoint x: 419, endPoint y: 157, distance: 23.7
click at [419, 157] on div "Question 6 What does the man ask the woman to do? A Call the dentist B Take a s…" at bounding box center [314, 115] width 228 height 164
drag, startPoint x: 420, startPoint y: 179, endPoint x: 422, endPoint y: 208, distance: 29.3
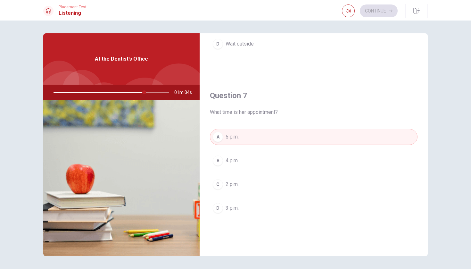
scroll to position [125, 0]
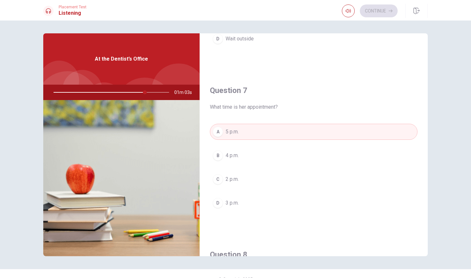
click at [299, 200] on button "D 3 p.m." at bounding box center [314, 203] width 208 height 16
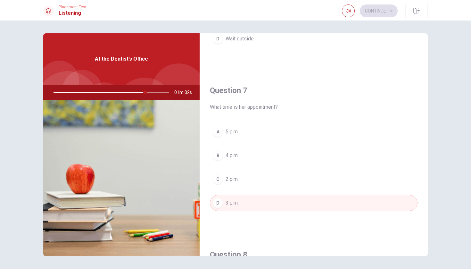
type input "80"
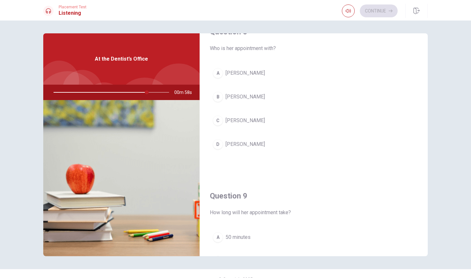
scroll to position [350, 0]
click at [264, 118] on button "C [PERSON_NAME]" at bounding box center [314, 119] width 208 height 16
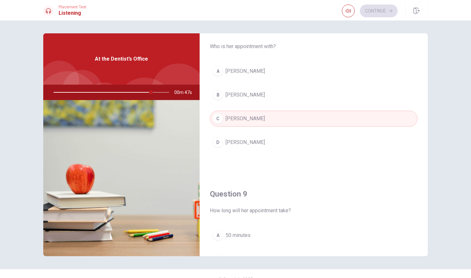
type input "84"
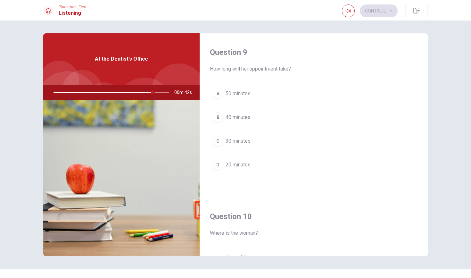
scroll to position [492, 0]
click at [239, 141] on span "30 minutes" at bounding box center [238, 141] width 25 height 8
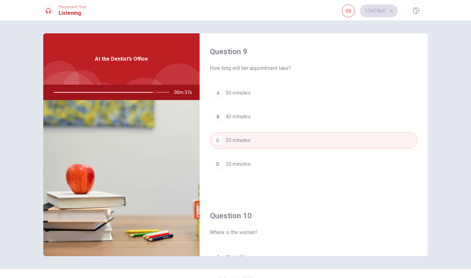
type input "88"
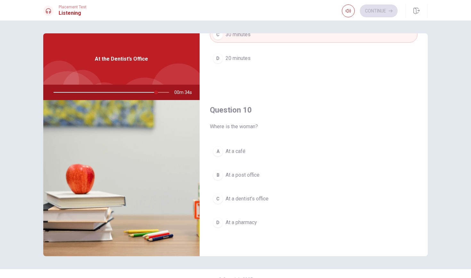
scroll to position [598, 0]
click at [261, 199] on span "At a dentist’s office" at bounding box center [247, 199] width 43 height 8
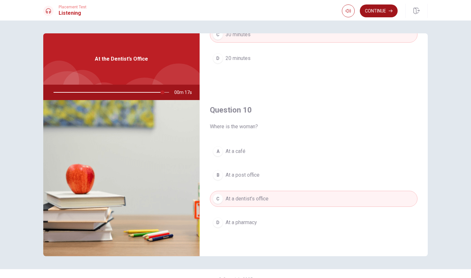
click at [373, 13] on button "Continue" at bounding box center [379, 10] width 38 height 13
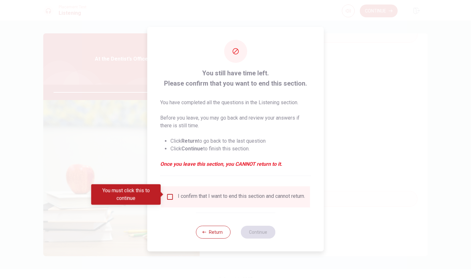
click at [172, 195] on input "You must click this to continue" at bounding box center [170, 197] width 8 height 8
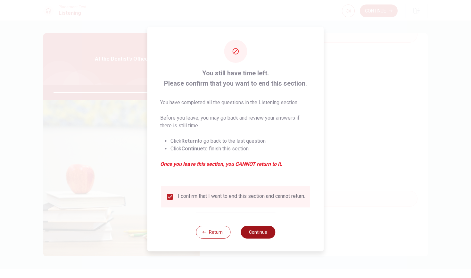
click at [256, 232] on button "Continue" at bounding box center [258, 232] width 35 height 13
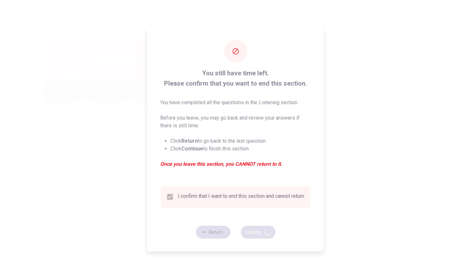
type input "96"
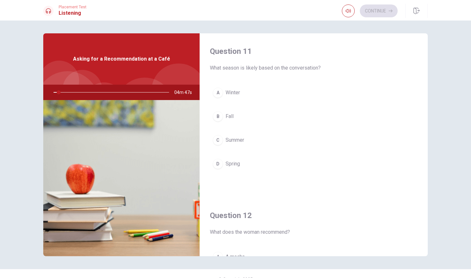
click at [333, 201] on div "Question 12 What does the woman recommend? A A mocha [PERSON_NAME] tea C A pump…" at bounding box center [314, 279] width 228 height 164
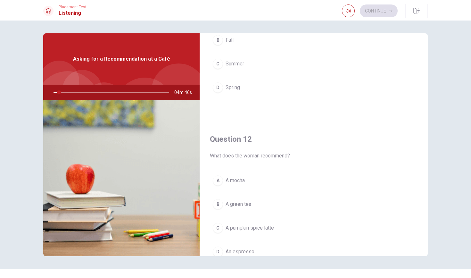
scroll to position [84, 0]
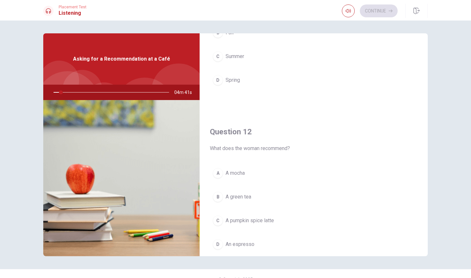
click at [334, 193] on button "[PERSON_NAME] tea" at bounding box center [314, 197] width 208 height 16
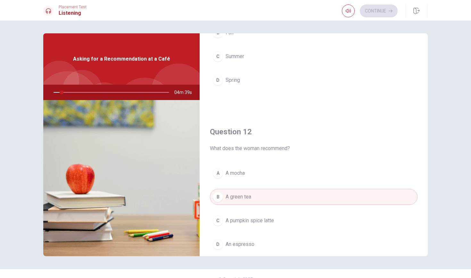
click at [363, 127] on h4 "Question 12" at bounding box center [314, 132] width 208 height 10
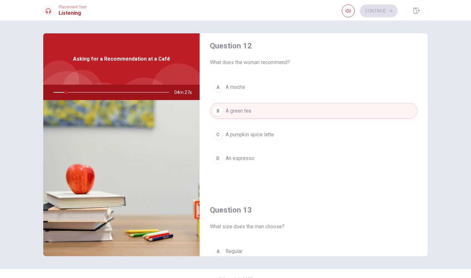
scroll to position [173, 0]
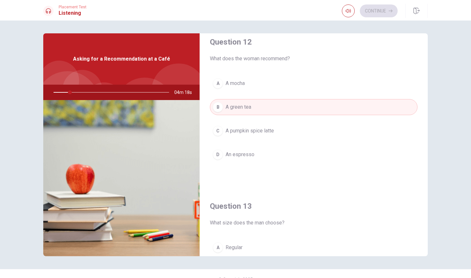
click at [162, 63] on div "Asking for a Recommendation at a Café" at bounding box center [121, 58] width 156 height 51
click at [147, 78] on div at bounding box center [144, 106] width 57 height 57
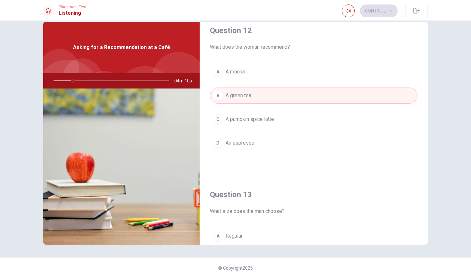
scroll to position [12, 0]
click at [258, 157] on div "A A mocha [PERSON_NAME] tea C A pumpkin spice latte D An espresso" at bounding box center [314, 114] width 208 height 100
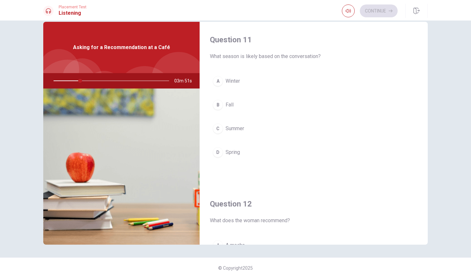
scroll to position [0, 0]
click at [163, 48] on span "Asking for a Recommendation at a Café" at bounding box center [121, 48] width 97 height 8
click at [90, 159] on img at bounding box center [121, 166] width 156 height 156
click at [89, 164] on img at bounding box center [121, 166] width 156 height 156
click at [93, 179] on img at bounding box center [121, 166] width 156 height 156
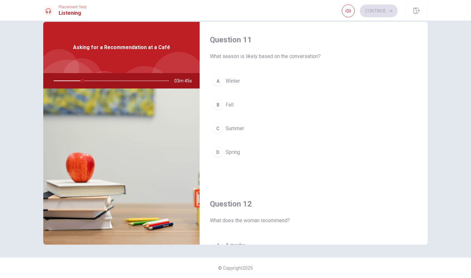
click at [139, 224] on img at bounding box center [121, 166] width 156 height 156
click at [278, 177] on div "Question 11 What season is likely based on the conversation? A Winter B Fall C …" at bounding box center [314, 104] width 228 height 164
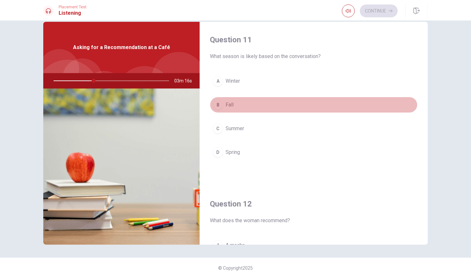
click at [218, 106] on div "B" at bounding box center [218, 105] width 10 height 10
type input "35"
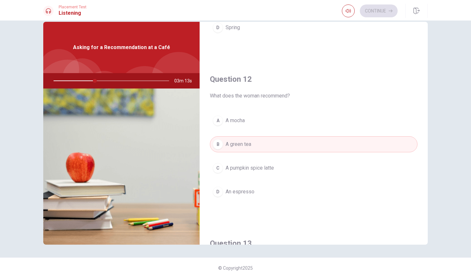
scroll to position [126, 0]
click at [234, 167] on span "A pumpkin spice latte" at bounding box center [250, 167] width 48 height 8
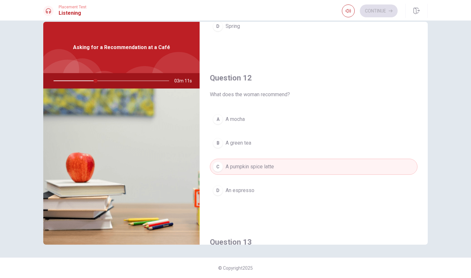
type input "37"
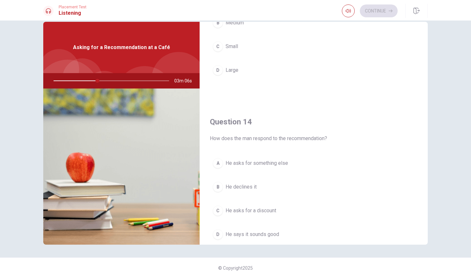
scroll to position [412, 0]
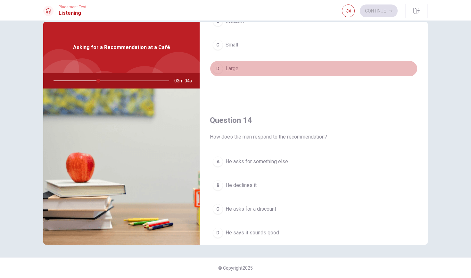
click at [243, 70] on button "D Large" at bounding box center [314, 69] width 208 height 16
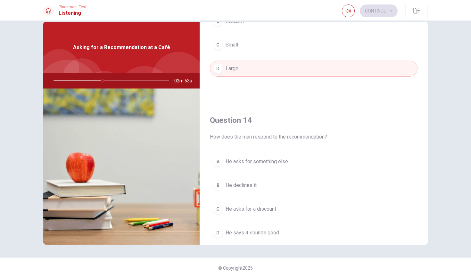
type input "43"
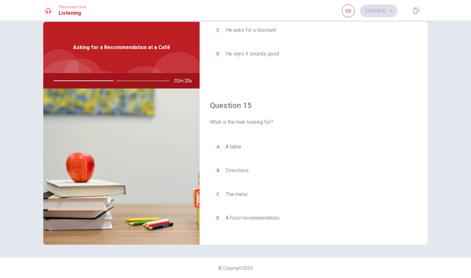
scroll to position [595, 0]
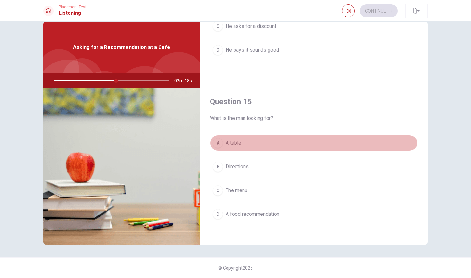
click at [217, 145] on div "A" at bounding box center [218, 143] width 10 height 10
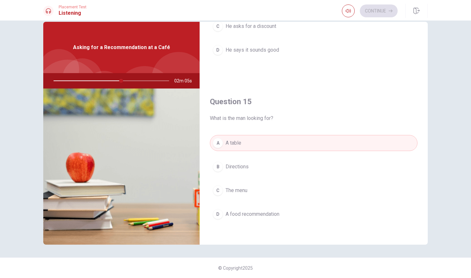
type input "59"
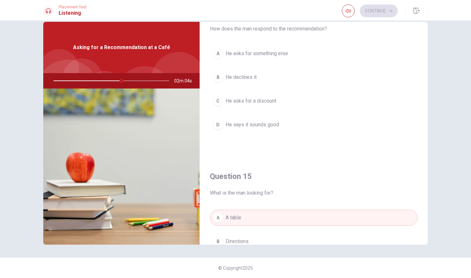
scroll to position [516, 0]
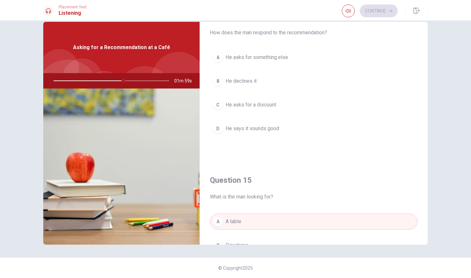
click at [273, 128] on span "He says it sounds good" at bounding box center [253, 129] width 54 height 8
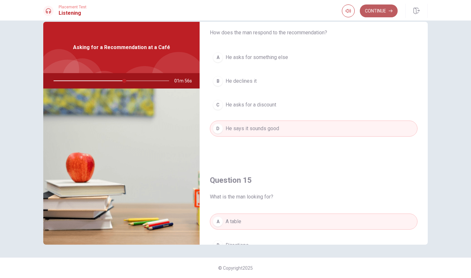
click at [373, 13] on button "Continue" at bounding box center [379, 10] width 38 height 13
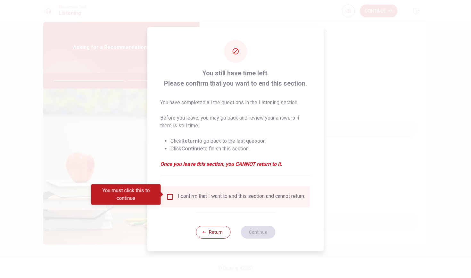
click at [205, 193] on div "I confirm that I want to end this section and cannot return." at bounding box center [241, 197] width 127 height 8
click at [172, 197] on input "You must click this to continue" at bounding box center [170, 197] width 8 height 8
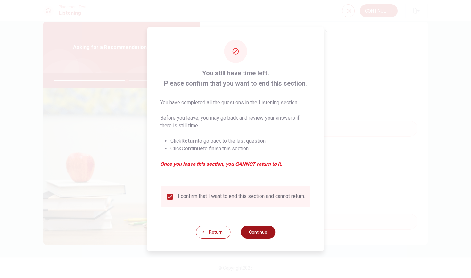
click at [265, 236] on button "Continue" at bounding box center [258, 232] width 35 height 13
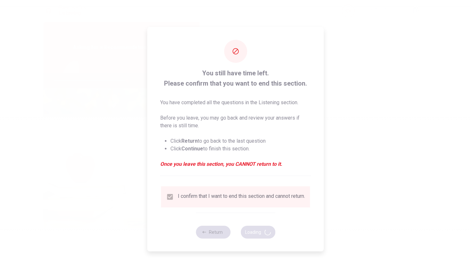
type input "64"
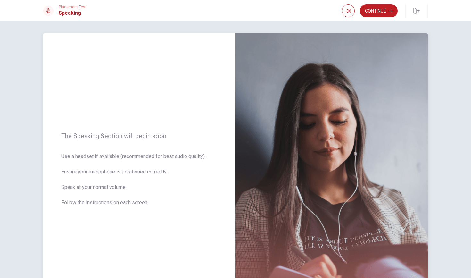
click at [230, 168] on div "The Speaking Section will begin soon. Use a headset if available (recommended f…" at bounding box center [139, 173] width 192 height 280
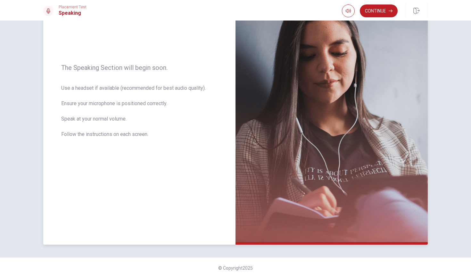
scroll to position [68, 0]
click at [378, 16] on button "Continue" at bounding box center [379, 10] width 38 height 13
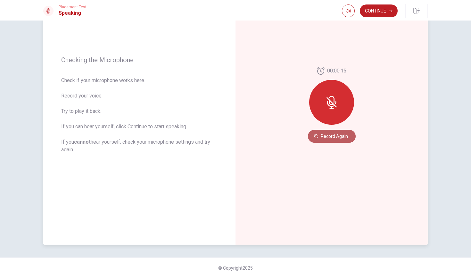
click at [337, 135] on button "Record Again" at bounding box center [332, 136] width 48 height 13
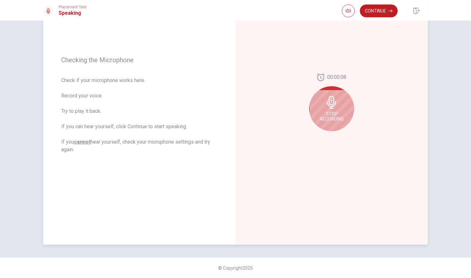
click at [343, 125] on div "Stop Recording" at bounding box center [331, 108] width 45 height 45
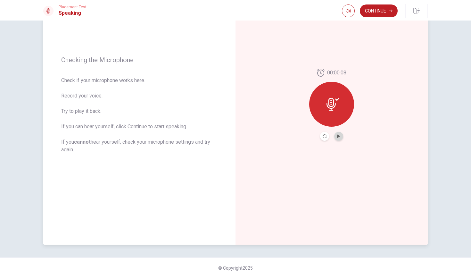
click at [340, 140] on button "Play Audio" at bounding box center [338, 136] width 9 height 9
click at [371, 9] on button "Continue" at bounding box center [379, 10] width 38 height 13
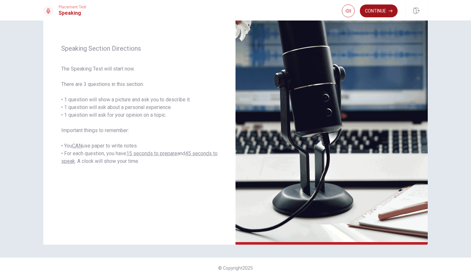
click at [389, 14] on button "Continue" at bounding box center [379, 10] width 38 height 13
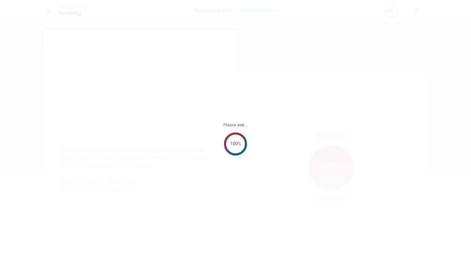
scroll to position [0, 0]
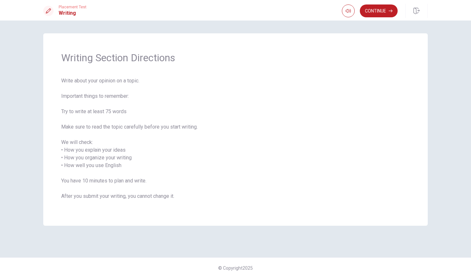
click at [389, 14] on button "Continue" at bounding box center [379, 10] width 38 height 13
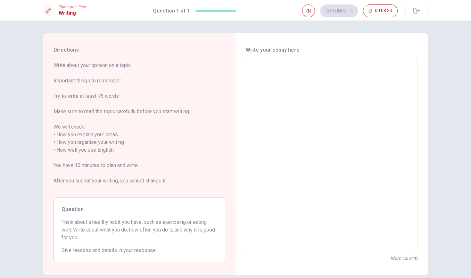
click at [334, 66] on textarea at bounding box center [331, 154] width 163 height 186
type textarea "i"
type textarea "x"
type textarea "I"
type textarea "x"
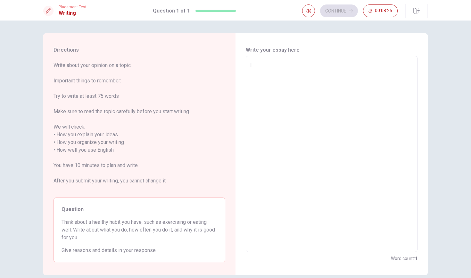
type textarea "I"
type textarea "x"
type textarea "I s"
type textarea "x"
type textarea "I sl"
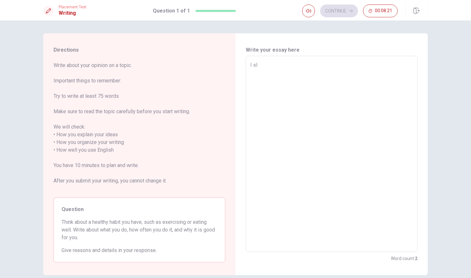
type textarea "x"
type textarea "I sle"
type textarea "x"
type textarea "I slee"
type textarea "x"
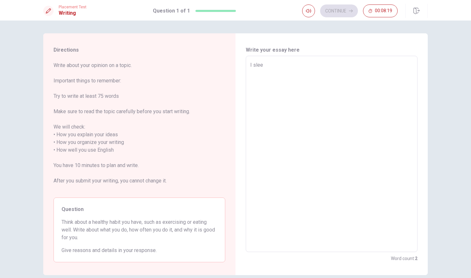
type textarea "I sleep"
type textarea "x"
type textarea "I sleep"
type textarea "x"
type textarea "I sleep w"
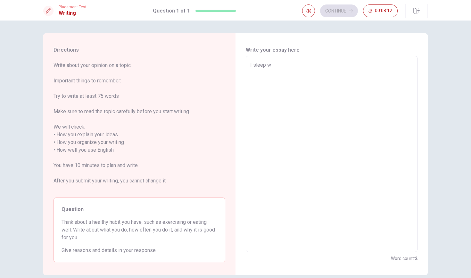
type textarea "x"
type textarea "I sleep wa"
type textarea "x"
type textarea "I sleep wal"
type textarea "x"
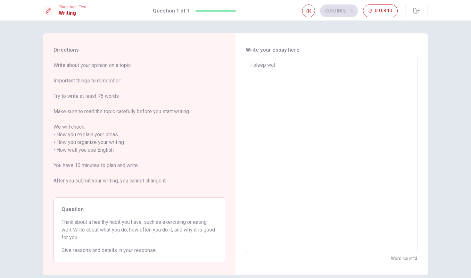
type textarea "I sleep wall"
type textarea "x"
type textarea "I sleep wal"
type textarea "x"
type textarea "I sleep wa"
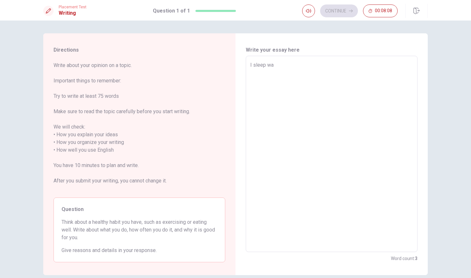
type textarea "x"
type textarea "I sleep w"
type textarea "x"
type textarea "I sleep"
type textarea "x"
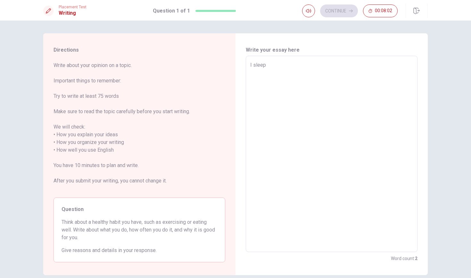
type textarea "I sleep a"
type textarea "x"
type textarea "I sleep an"
type textarea "x"
type textarea "I sleep and"
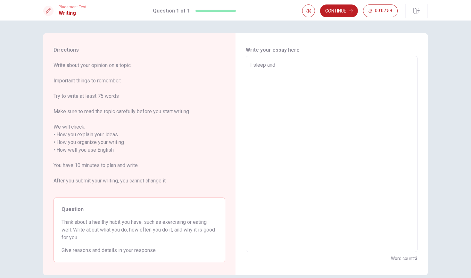
type textarea "x"
type textarea "I sleep and"
type textarea "x"
type textarea "I sleep and e"
type textarea "x"
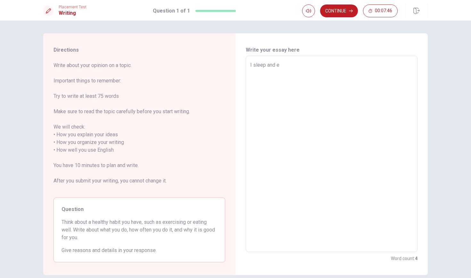
type textarea "I sleep and ea"
type textarea "x"
type textarea "I sleep and eat"
type textarea "x"
type textarea "I sleep and eat"
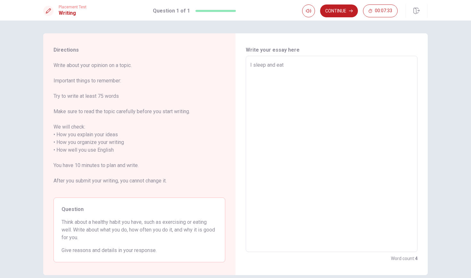
type textarea "x"
type textarea "I sleep and eat f"
type textarea "x"
type textarea "I sleep and eat fo"
type textarea "x"
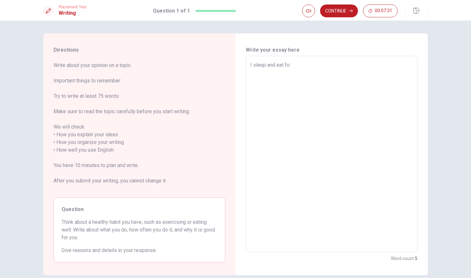
type textarea "I sleep and eat for"
type textarea "x"
type textarea "I sleep and eat for"
type textarea "x"
type textarea "I sleep and eat for m"
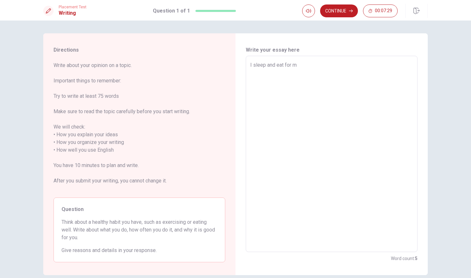
type textarea "x"
type textarea "I sleep and eat for my"
type textarea "x"
type textarea "I sleep and eat for my"
type textarea "x"
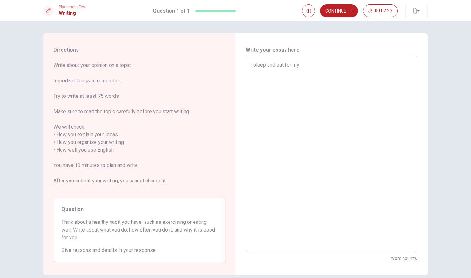
type textarea "I sleep and eat for my h"
type textarea "x"
type textarea "I sleep and eat for my he"
type textarea "x"
type textarea "I sleep and eat for my hes"
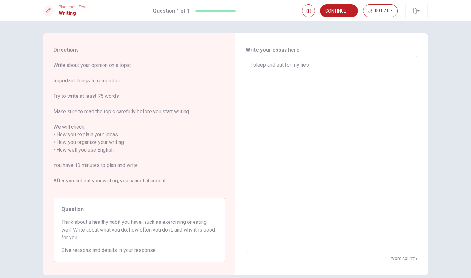
type textarea "x"
type textarea "I sleep and eat for my he"
type textarea "x"
type textarea "I sleep and eat for my hea"
type textarea "x"
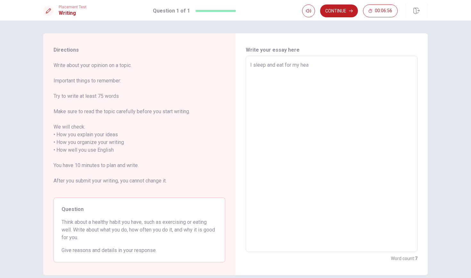
type textarea "I sleep and eat for my heal"
type textarea "x"
type textarea "I sleep and eat for my healt"
type textarea "x"
type textarea "I sleep and eat for my health"
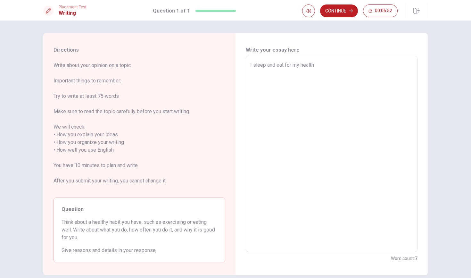
type textarea "x"
type textarea "I sleep and eat for my health."
type textarea "x"
type textarea "I sleep and eat for my health.b"
type textarea "x"
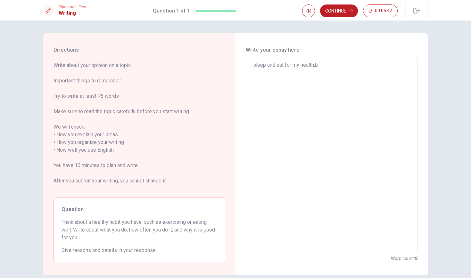
type textarea "I sleep and eat for my [DOMAIN_NAME]"
type textarea "x"
type textarea "I sleep and eat for my health.b"
type textarea "x"
type textarea "I sleep and eat for my health."
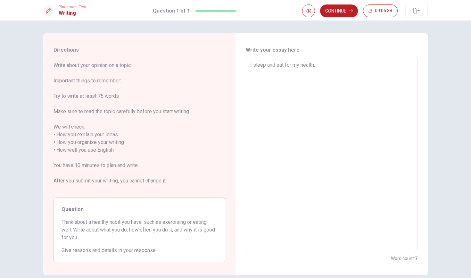
type textarea "x"
type textarea "I sleep and eat for my health.B"
type textarea "x"
type textarea "I sleep and eat for my [DOMAIN_NAME]"
type textarea "x"
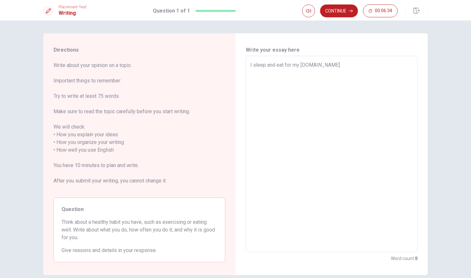
type textarea "I sleep and eat for my health.Bec"
type textarea "x"
type textarea "I sleep and eat for my health.Beco"
type textarea "x"
type textarea "I sleep and eat for my health.Bec"
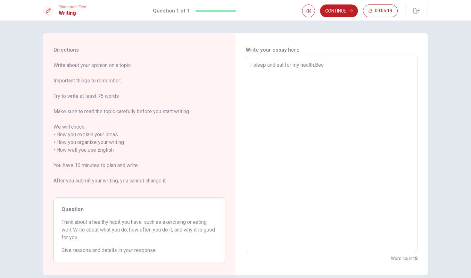
type textarea "x"
type textarea "I sleep and eat for my health.Beca"
type textarea "x"
type textarea "I sleep and eat for my health.Becau"
type textarea "x"
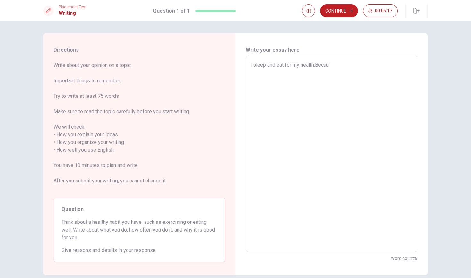
type textarea "I sleep and eat for my health.Becaus"
type textarea "x"
type textarea "I sleep and eat for my health.Because"
type textarea "x"
type textarea "I sleep and eat for my health.Because"
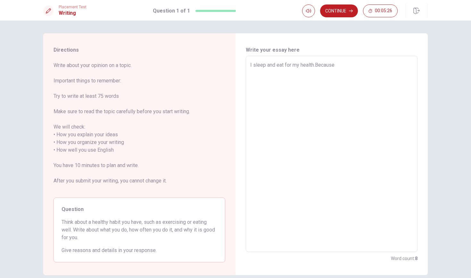
type textarea "x"
type textarea "I sleep and eat for my health.Because i"
type textarea "x"
type textarea "I sleep and eat for my health.Because in"
type textarea "x"
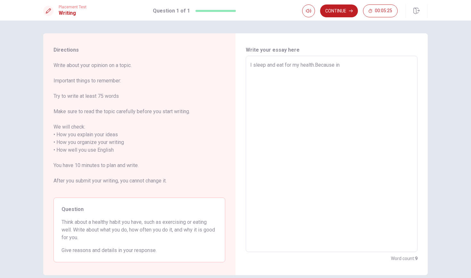
type textarea "I sleep and eat for my health.Because ine"
type textarea "x"
type textarea "I sleep and eat for my health.Because inee"
type textarea "x"
type textarea "I sleep and eat for my health.Because ineed"
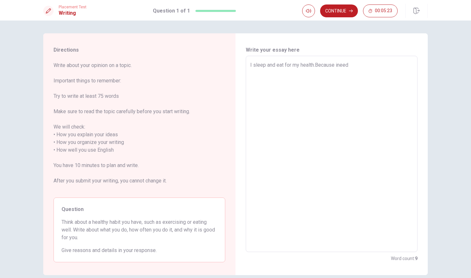
type textarea "x"
type textarea "I sleep and eat for my health.Because inee"
type textarea "x"
type textarea "I sleep and eat for my health.Because ine"
type textarea "x"
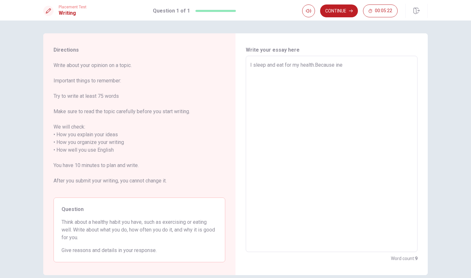
type textarea "I sleep and eat for my health.Because in"
type textarea "x"
type textarea "I sleep and eat for my health.Because i"
type textarea "x"
type textarea "I sleep and eat for my health.Because i"
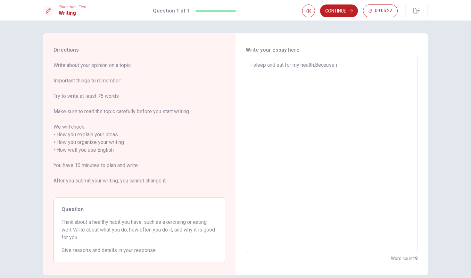
type textarea "x"
type textarea "I sleep and eat for my health.Because i n"
type textarea "x"
type textarea "I sleep and eat for my health.Because i ne"
type textarea "x"
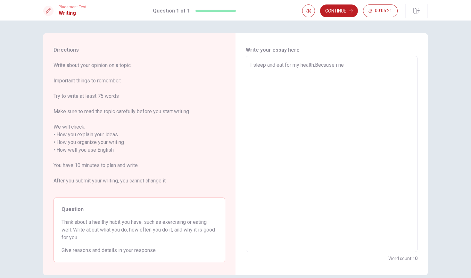
type textarea "I sleep and eat for my health.Because i nee"
type textarea "x"
type textarea "I sleep and eat for my health.Because i need"
type textarea "x"
type textarea "I sleep and eat for my health.Because i need"
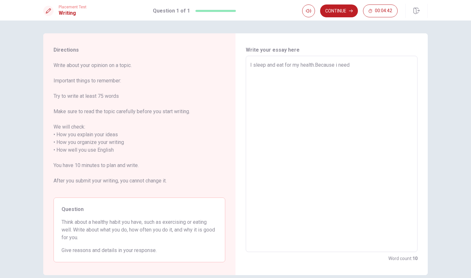
type textarea "x"
type textarea "I sleep and eat for my health.Because i need b"
type textarea "x"
type textarea "I sleep and eat for my health.Because i need br"
type textarea "x"
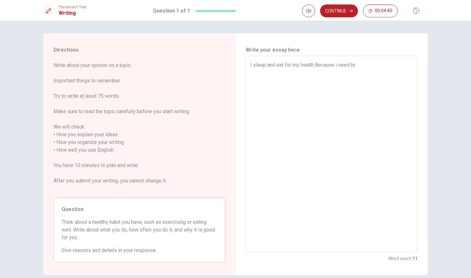
type textarea "I sleep and eat for my health.Because i need bre"
type textarea "x"
type textarea "I sleep and eat for my health.Because i need brea"
type textarea "x"
type textarea "I sleep and eat for my health.Because i need break"
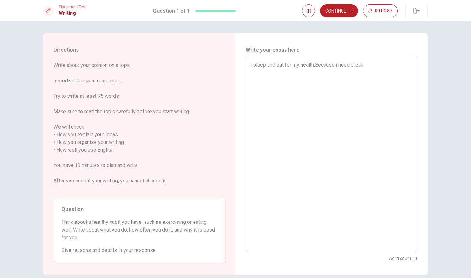
type textarea "x"
type textarea "I sleep and eat for my health.Because i need break"
type textarea "x"
type textarea "I sleep and eat for my health.Because i need break t"
type textarea "x"
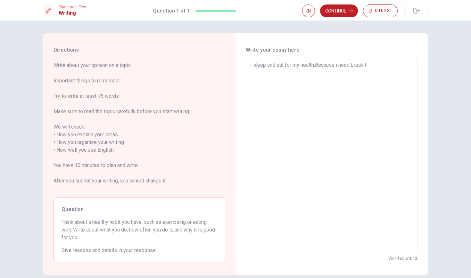
type textarea "I sleep and eat for my health.Because i need break ti"
type textarea "x"
type textarea "I sleep and eat for my health.Because i need break [PERSON_NAME]"
type textarea "x"
type textarea "I sleep and eat for my health.Because i need break time"
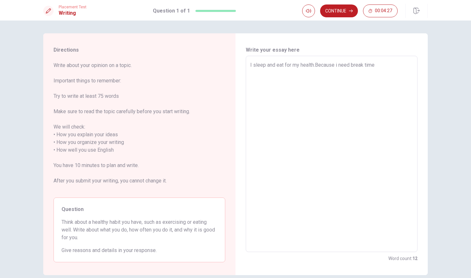
type textarea "x"
type textarea "I sleep and eat for my health.Because i need break time."
type textarea "x"
type textarea "I sleep and eat for my health.Because i need break time."
type textarea "x"
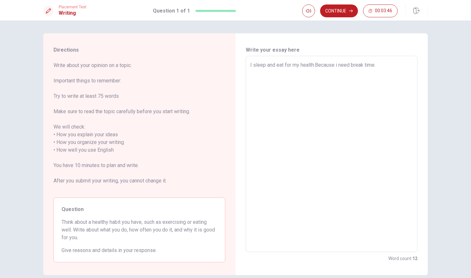
type textarea "I sleep and eat for my health.Because i need break time. i"
type textarea "x"
type textarea "I sleep and eat for my health.Because i need break time."
type textarea "x"
type textarea "I sleep and eat for my health.Because i need break time. I"
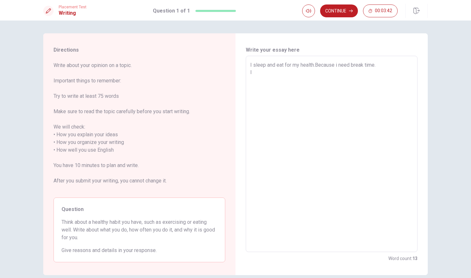
type textarea "x"
type textarea "I sleep and eat for my health.Because i need break time. I"
type textarea "x"
type textarea "I sleep and eat for my health.Because i need break time. I s"
type textarea "x"
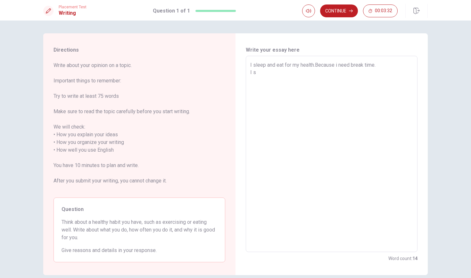
type textarea "I sleep and eat for my health.Because i need break time. I sr"
type textarea "x"
type textarea "I sleep and eat for my health.Because i need break time. I sre"
type textarea "x"
type textarea "I sleep and eat for my health.Because i need break time. I sr"
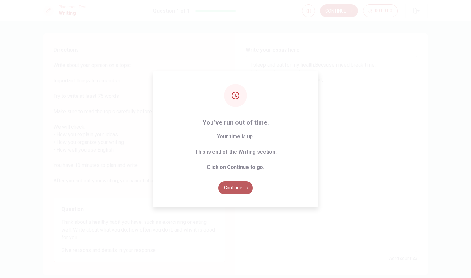
click at [239, 188] on button "Continue" at bounding box center [235, 187] width 35 height 13
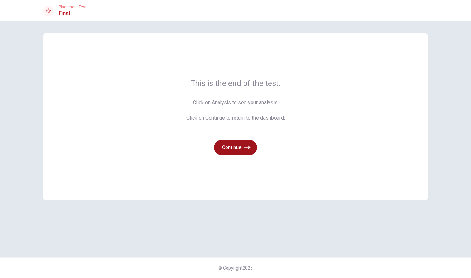
click at [246, 149] on icon "button" at bounding box center [247, 147] width 6 height 6
